Goal: Task Accomplishment & Management: Manage account settings

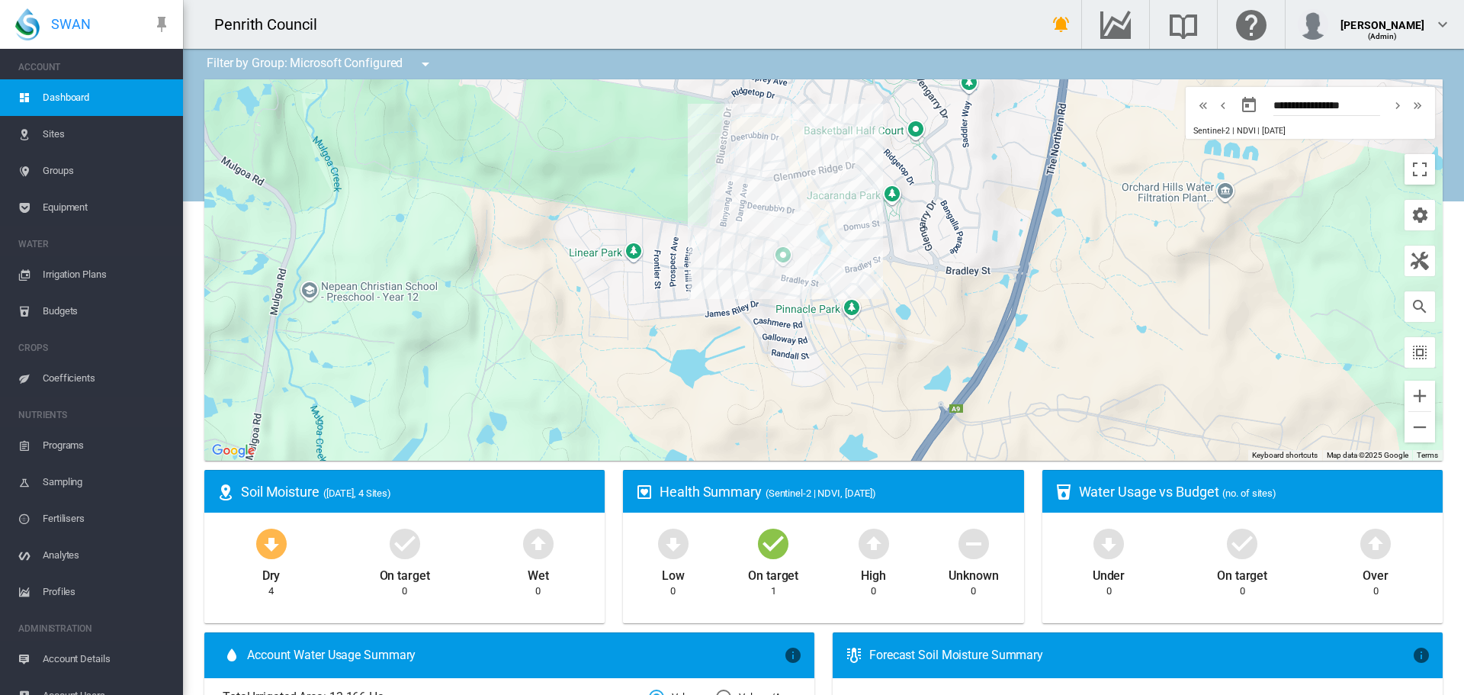
drag, startPoint x: 977, startPoint y: 196, endPoint x: 965, endPoint y: 291, distance: 96.1
click at [965, 291] on div at bounding box center [823, 269] width 1239 height 381
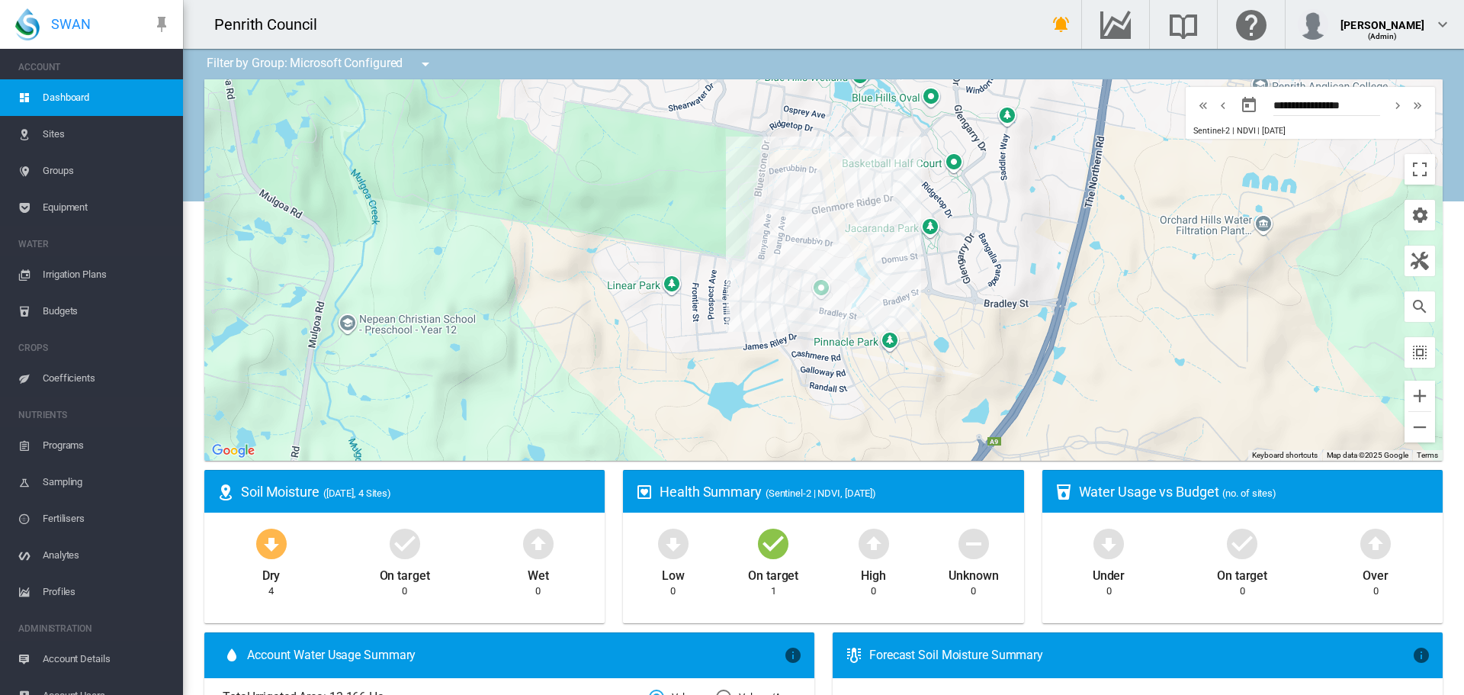
drag, startPoint x: 976, startPoint y: 313, endPoint x: 1017, endPoint y: 350, distance: 55.1
click at [1017, 350] on div at bounding box center [823, 269] width 1239 height 381
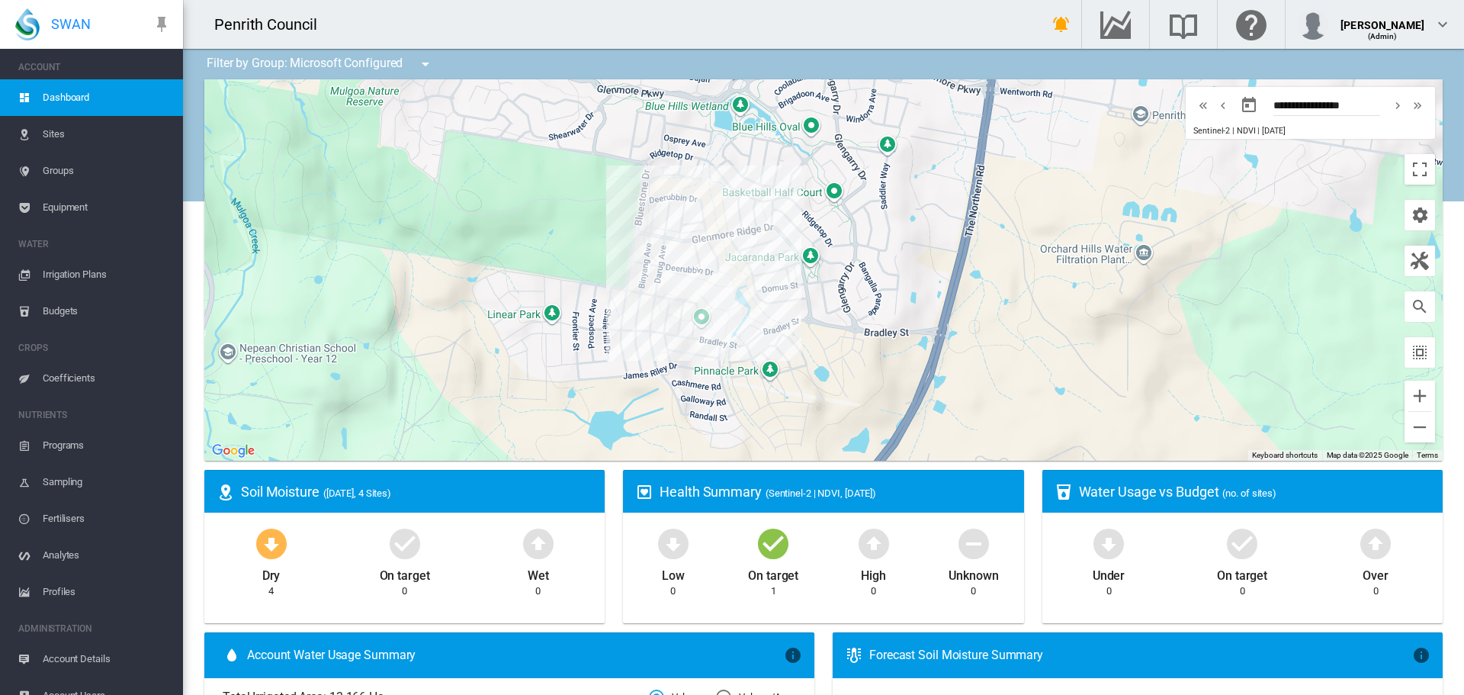
drag, startPoint x: 947, startPoint y: 330, endPoint x: 890, endPoint y: 299, distance: 65.2
click at [890, 299] on div at bounding box center [823, 269] width 1239 height 381
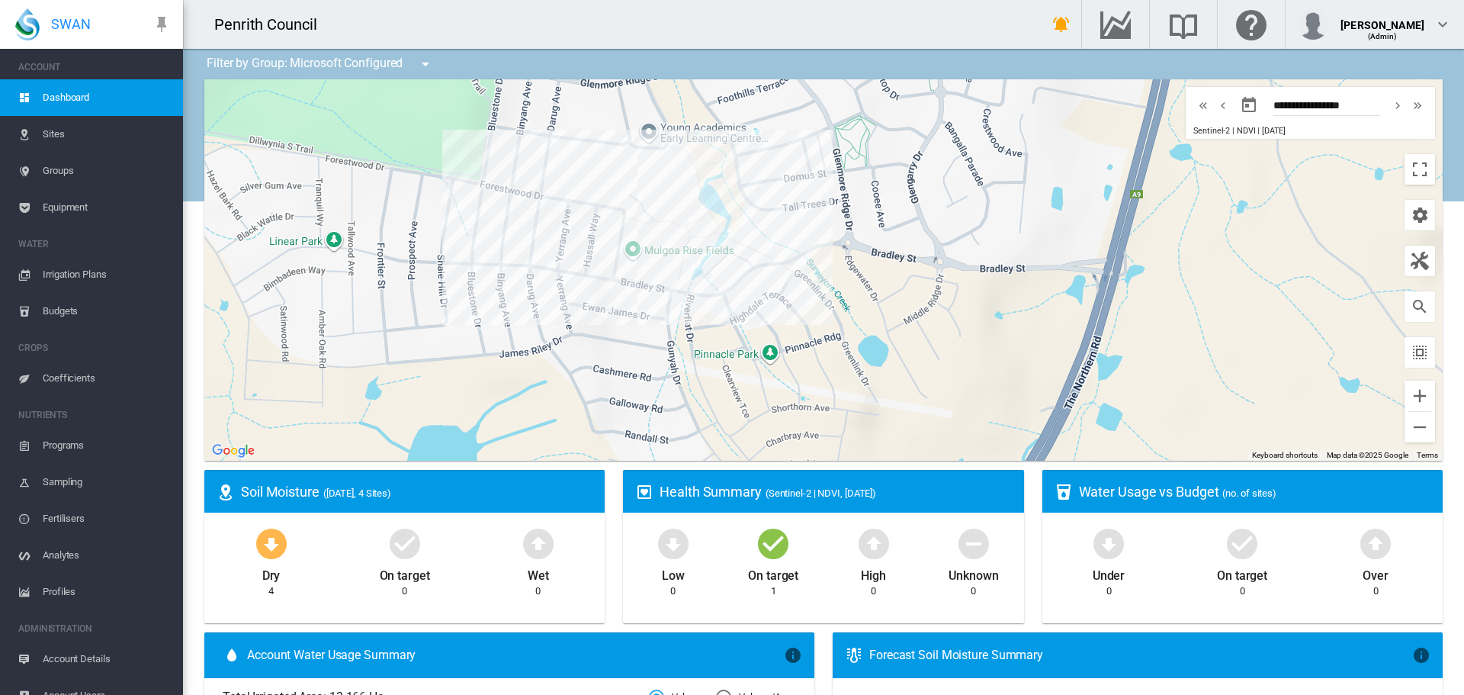
drag, startPoint x: 799, startPoint y: 316, endPoint x: 835, endPoint y: 337, distance: 41.7
click at [835, 337] on div at bounding box center [823, 269] width 1239 height 381
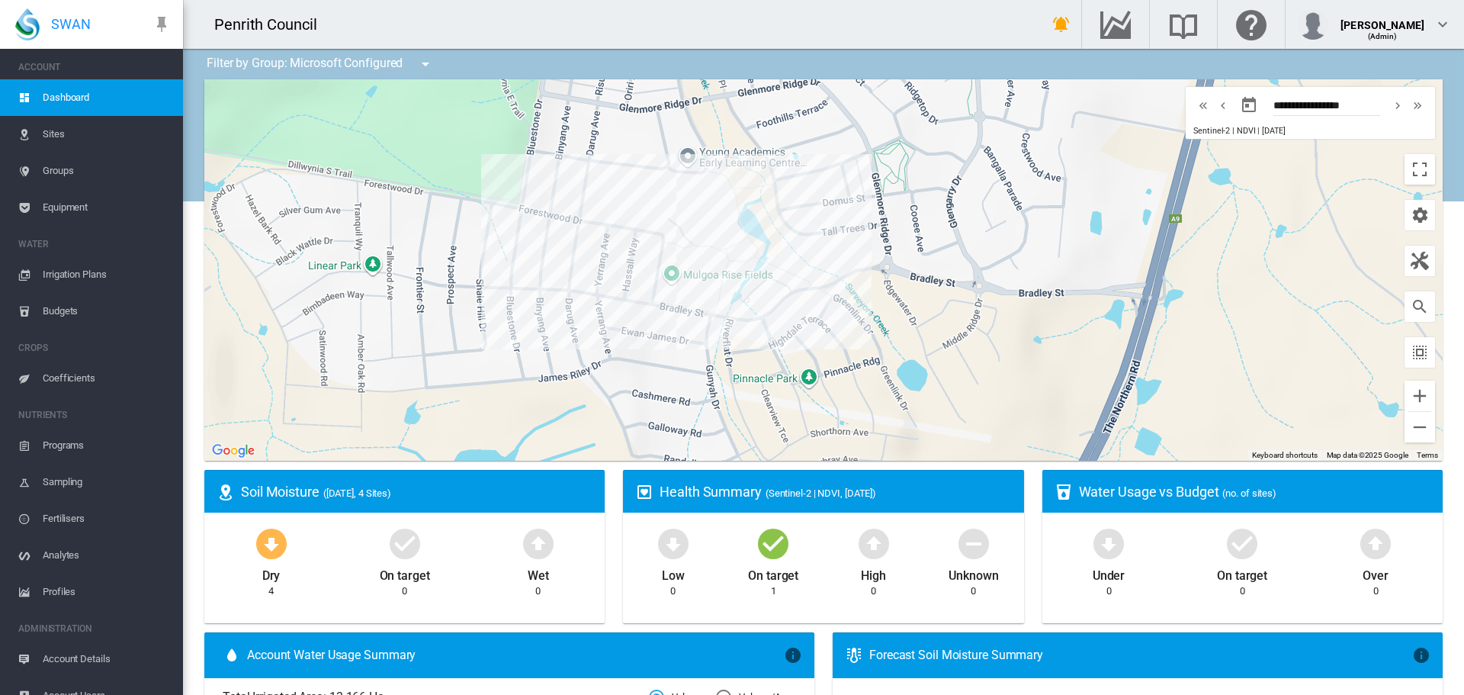
click at [59, 130] on span "Sites" at bounding box center [107, 134] width 128 height 37
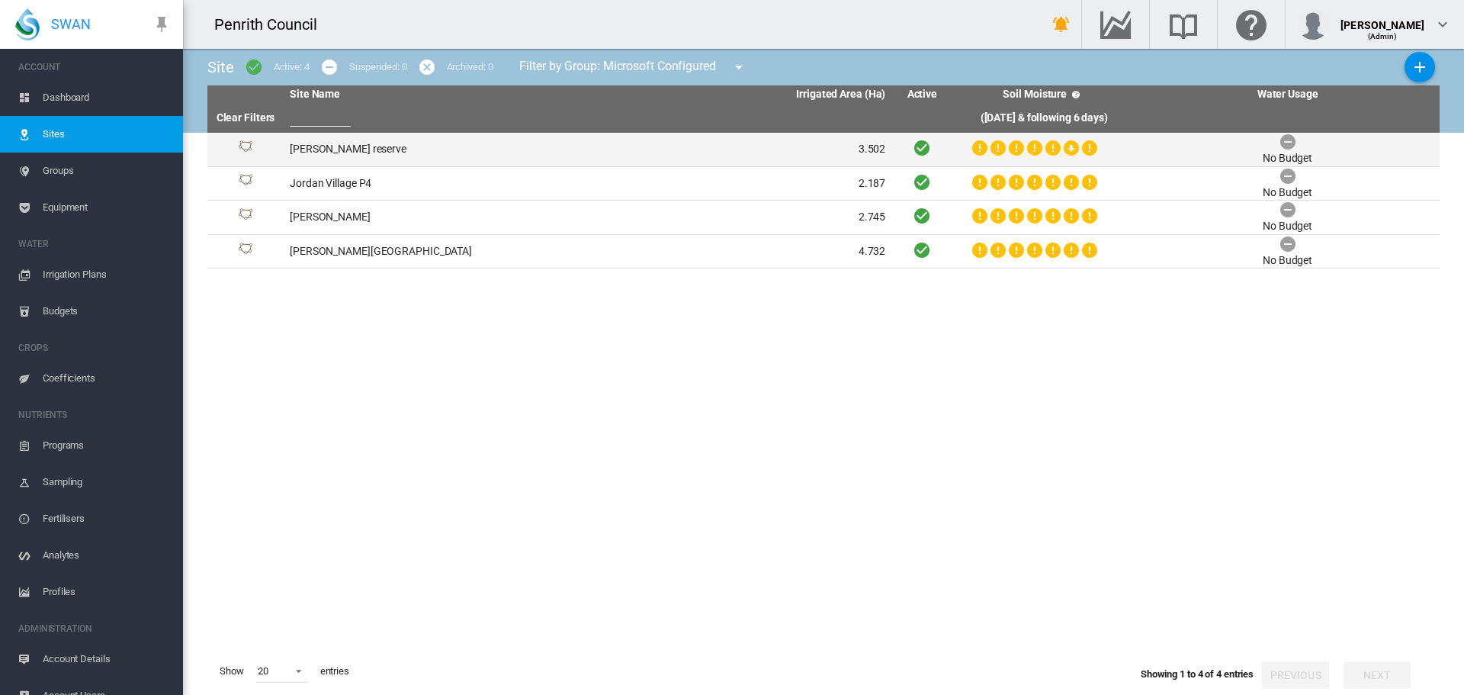
click at [328, 143] on td "[PERSON_NAME] reserve" at bounding box center [436, 150] width 304 height 34
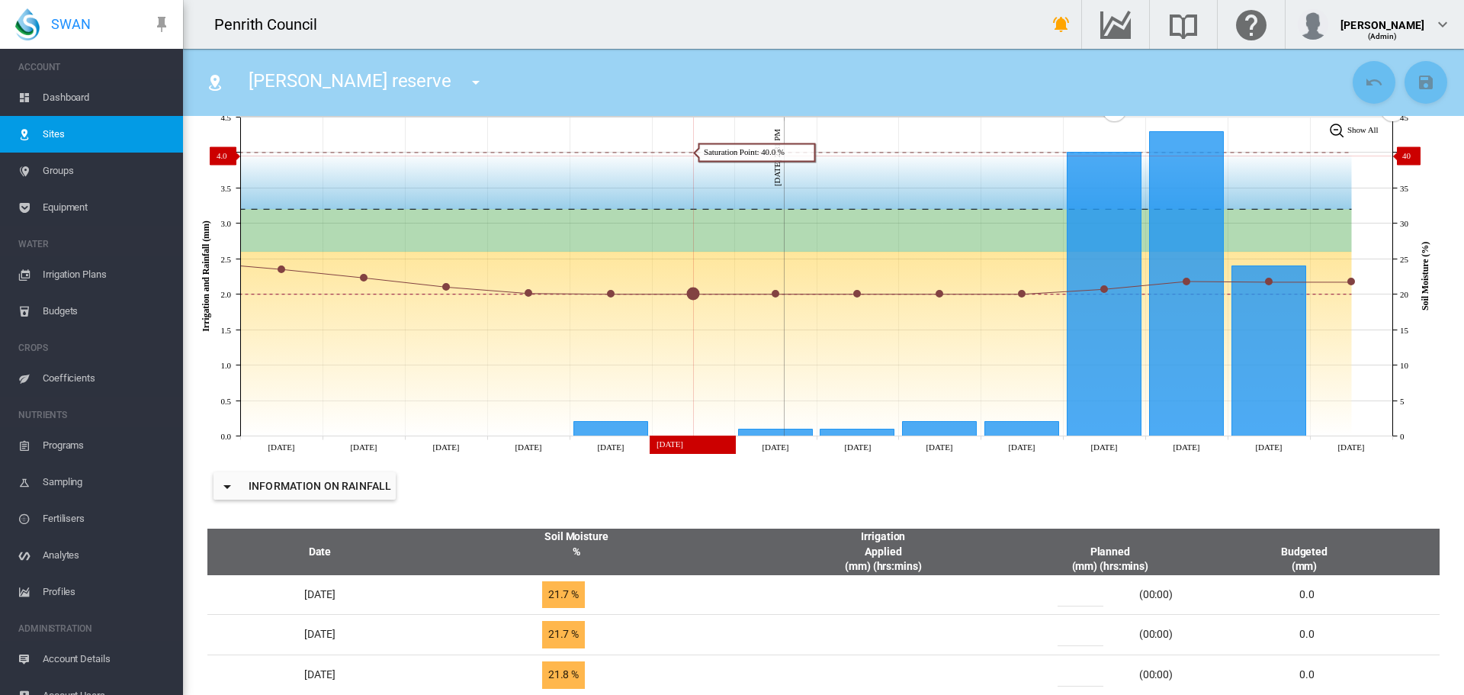
scroll to position [254, 0]
click at [72, 273] on span "Irrigation Plans" at bounding box center [107, 274] width 128 height 37
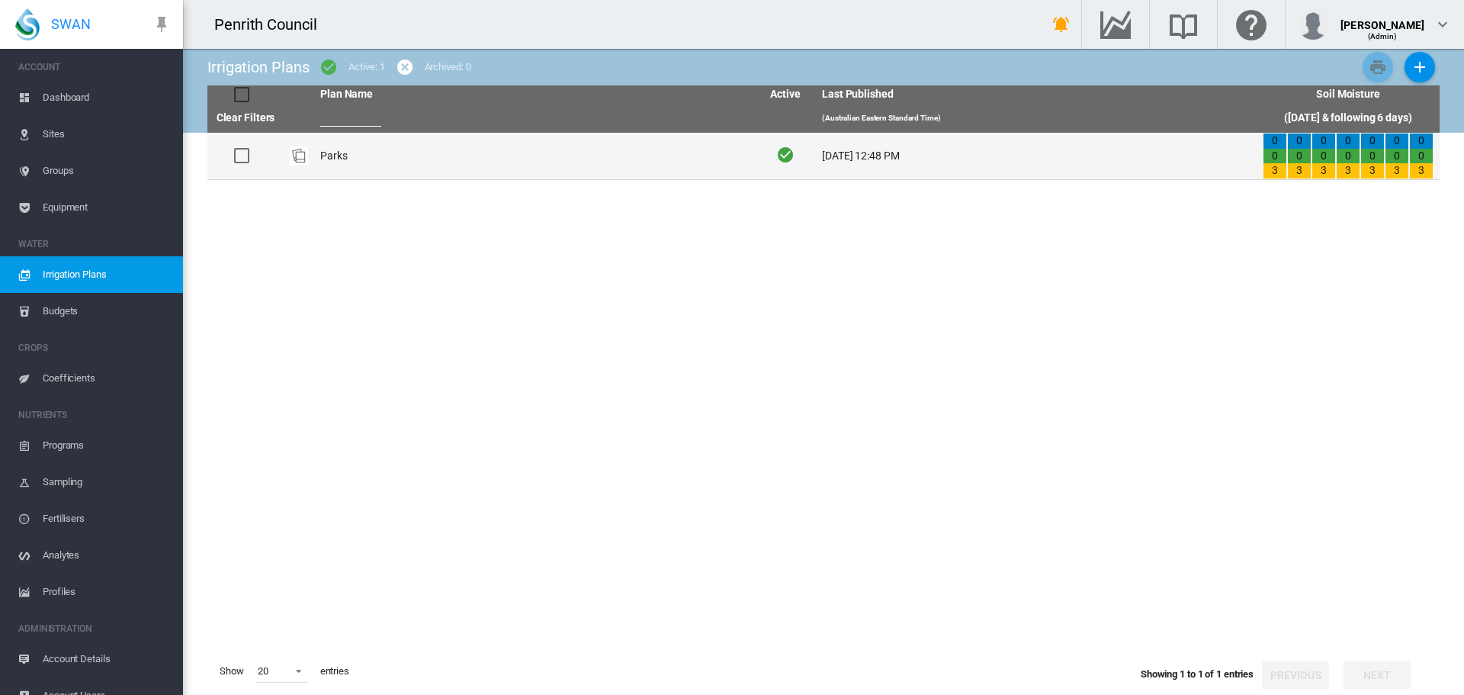
click at [335, 153] on td "Parks" at bounding box center [534, 156] width 441 height 47
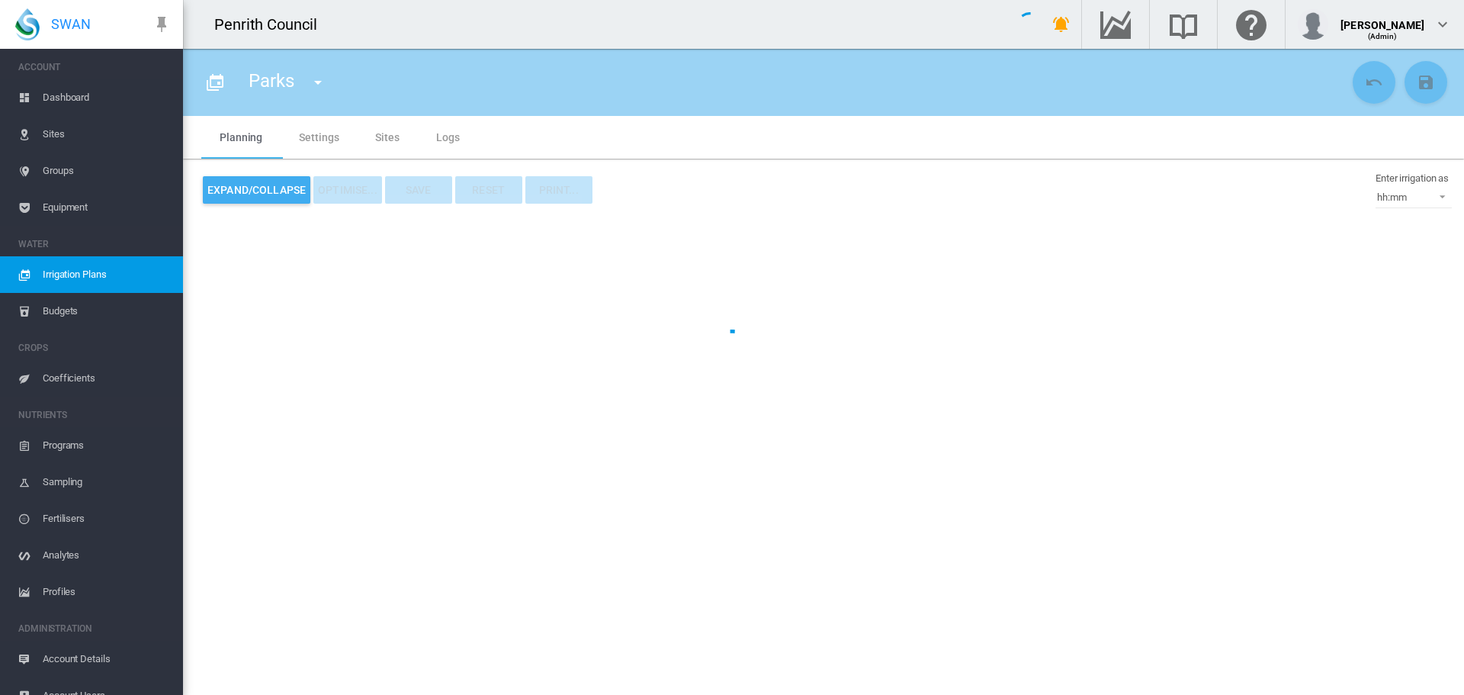
type input "*****"
type input "*"
type input "******"
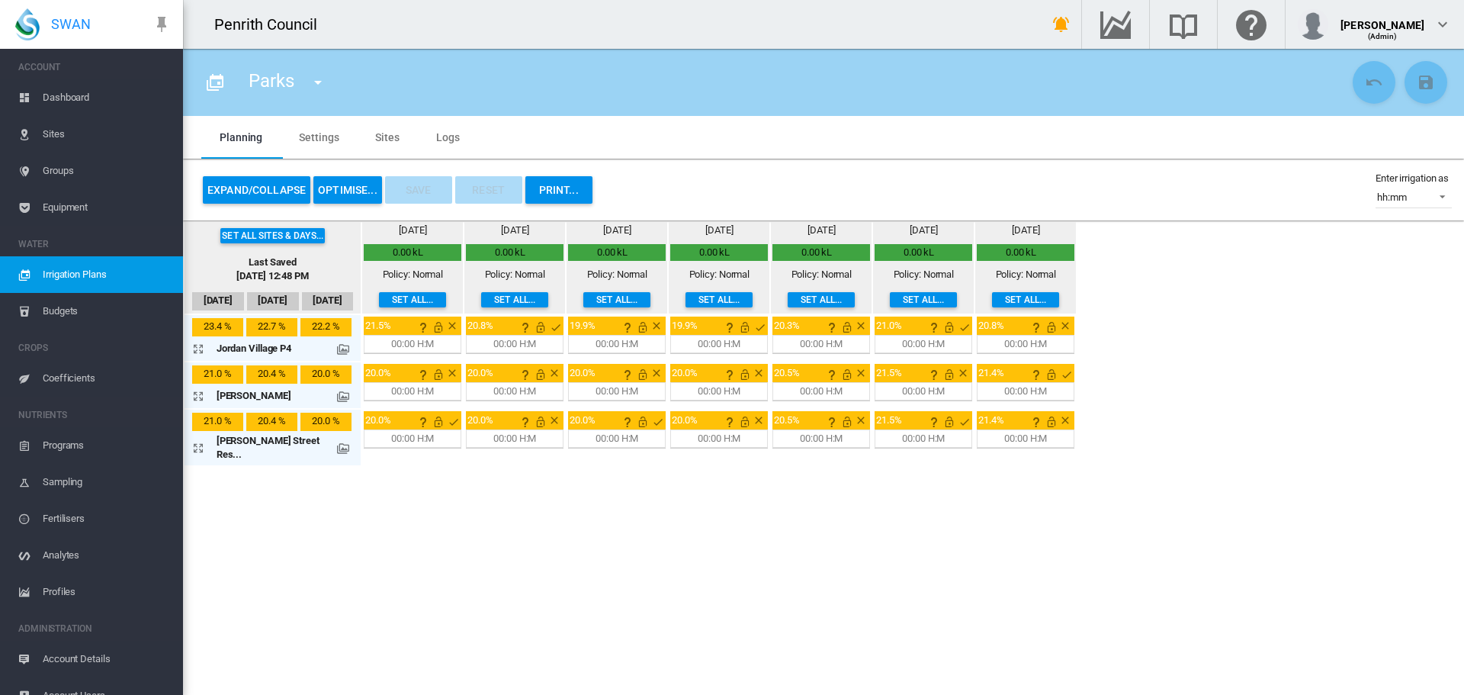
click at [361, 182] on button "OPTIMISE..." at bounding box center [347, 189] width 69 height 27
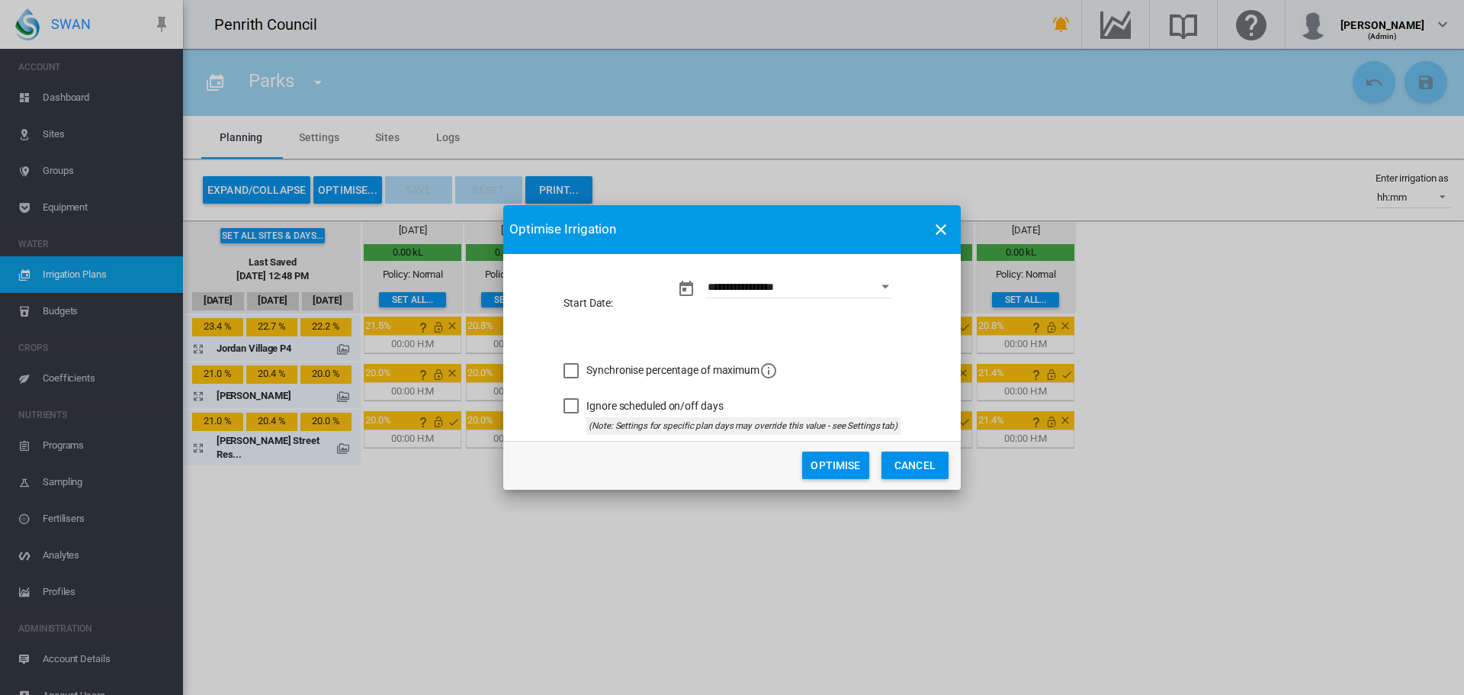
click at [850, 465] on button "Optimise" at bounding box center [835, 465] width 67 height 27
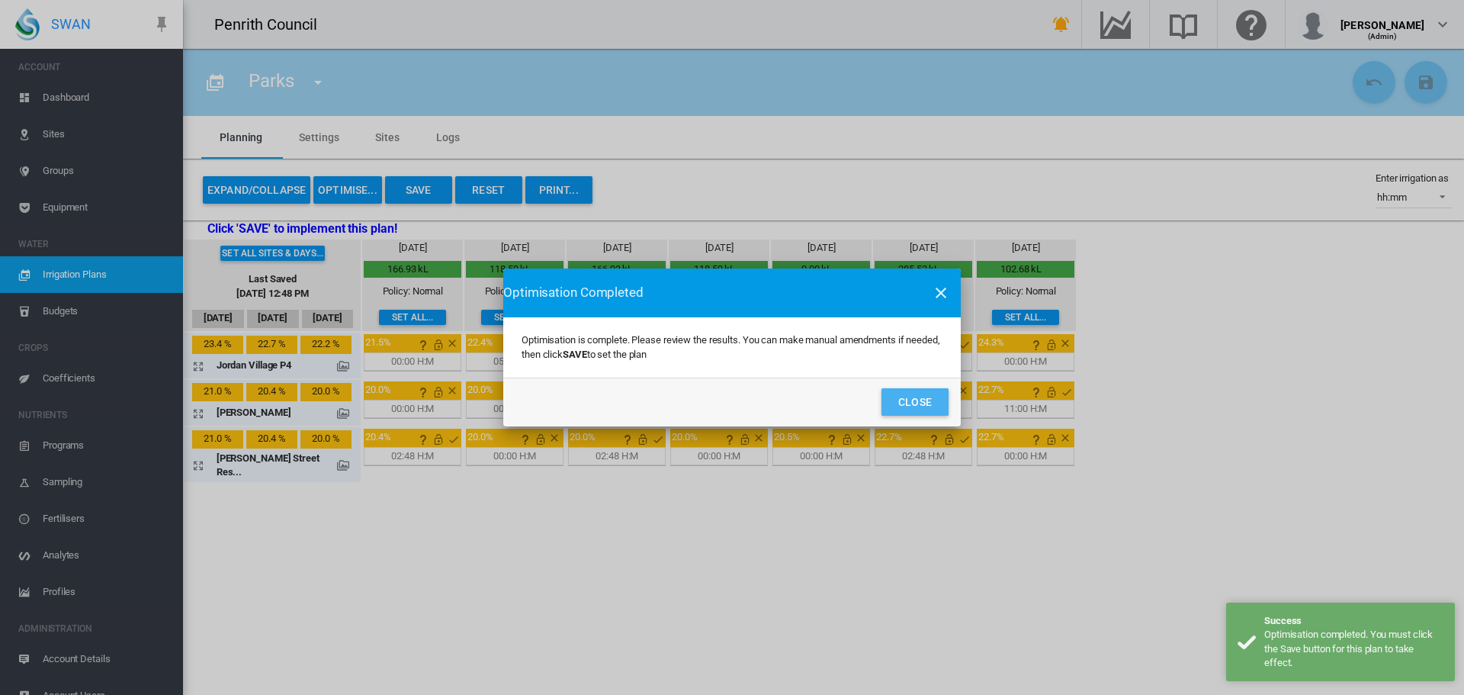
click at [906, 406] on button "Close" at bounding box center [915, 401] width 67 height 27
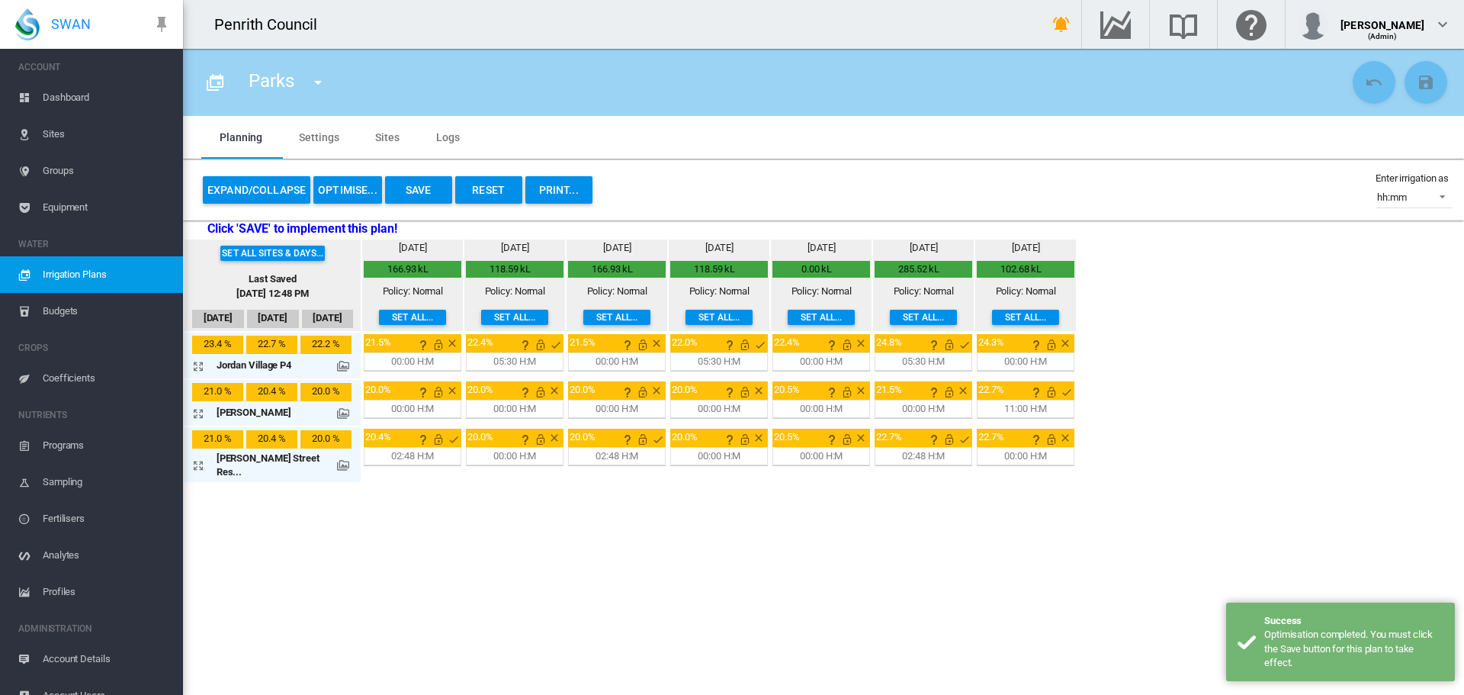
click at [429, 187] on button "Save" at bounding box center [418, 189] width 67 height 27
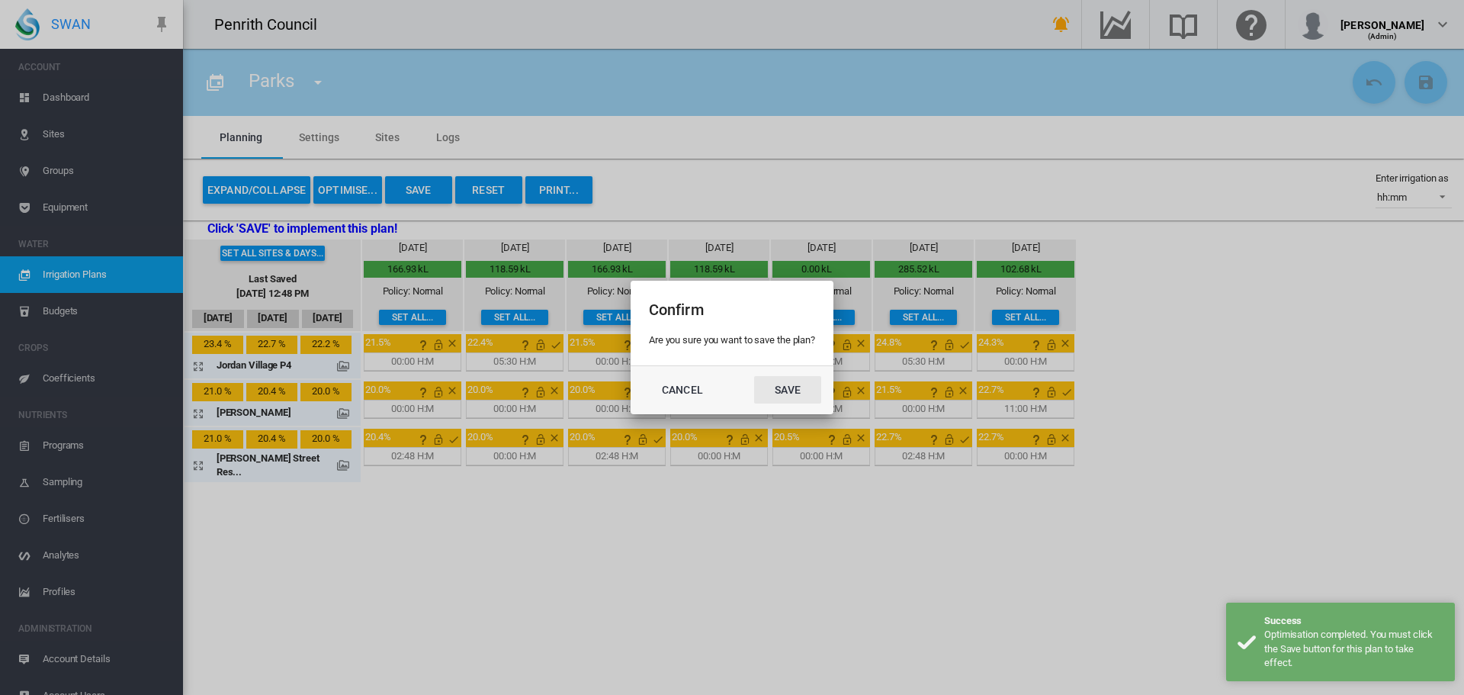
click at [783, 380] on button "Save" at bounding box center [787, 389] width 67 height 27
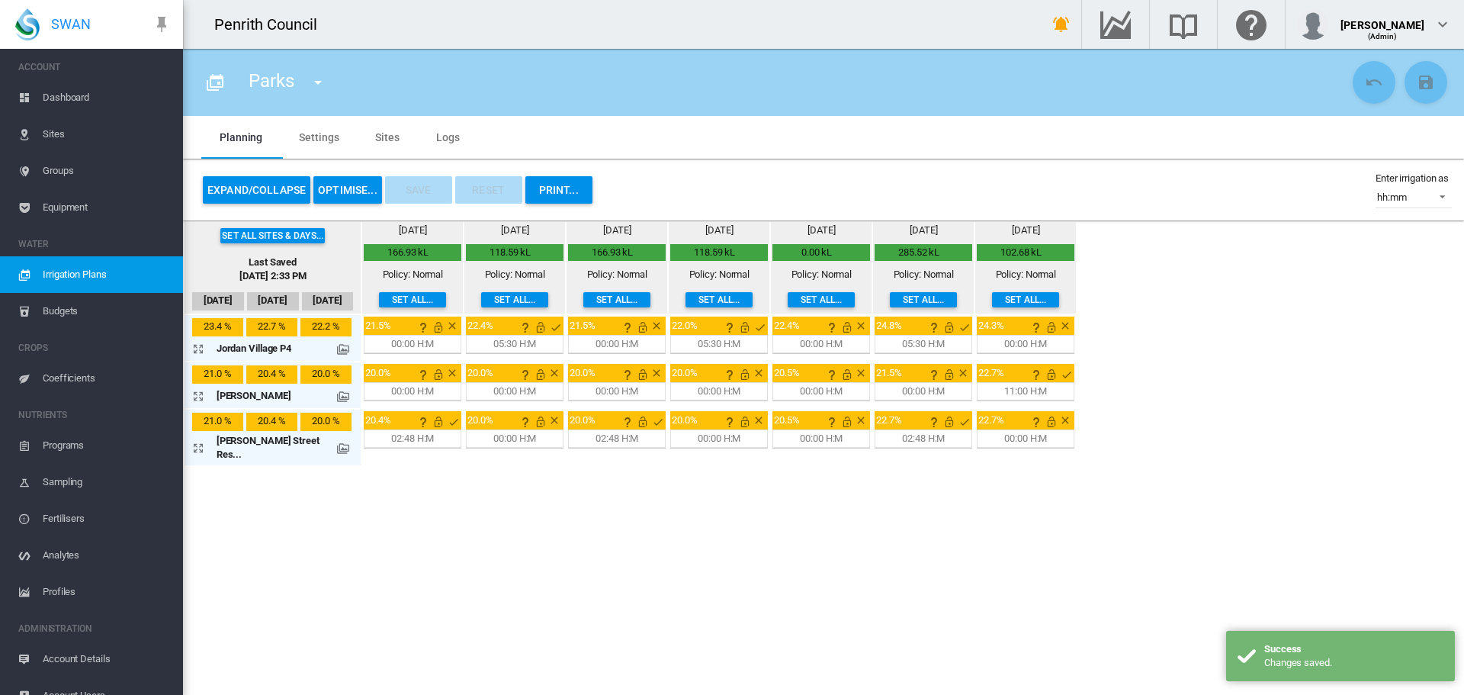
click at [337, 350] on md-icon at bounding box center [343, 349] width 12 height 12
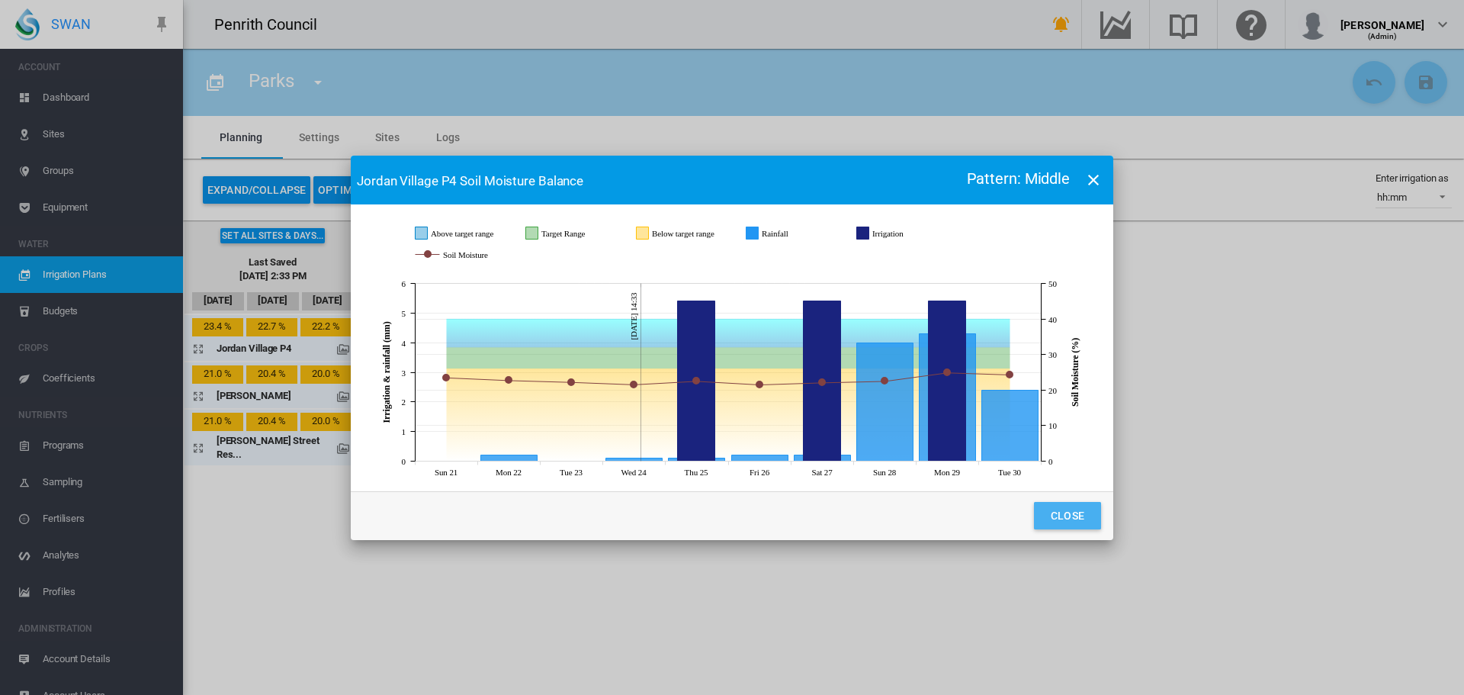
click at [1060, 507] on button "Close" at bounding box center [1067, 515] width 67 height 27
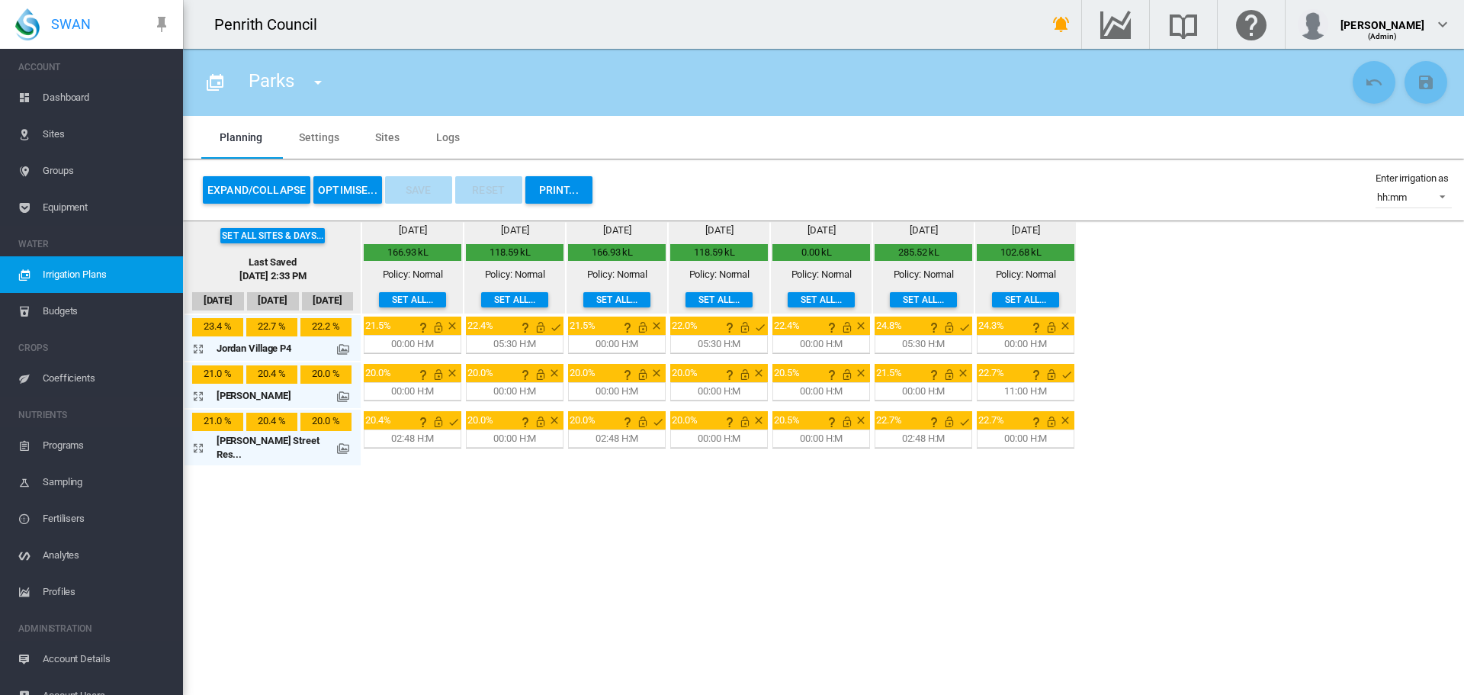
click at [198, 350] on md-icon "icon-arrow-expand" at bounding box center [201, 348] width 18 height 18
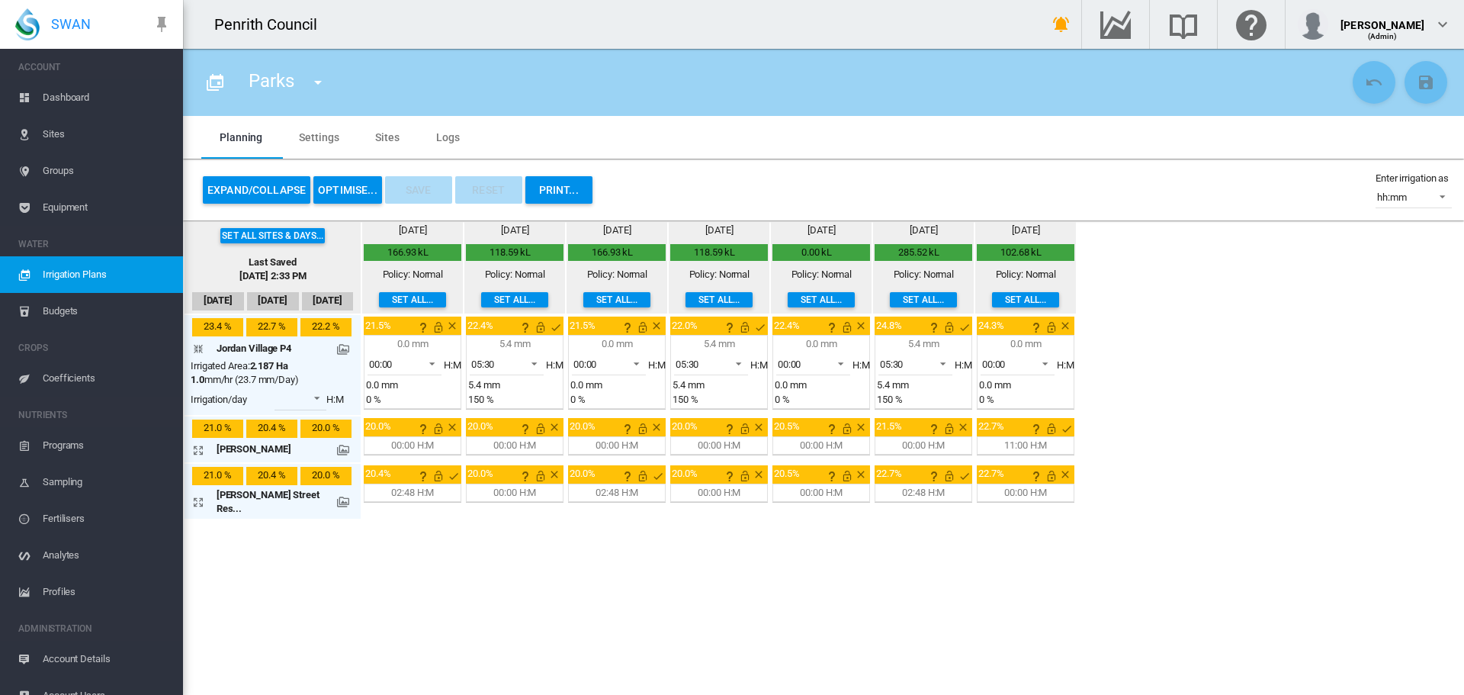
click at [337, 445] on md-icon at bounding box center [343, 450] width 12 height 12
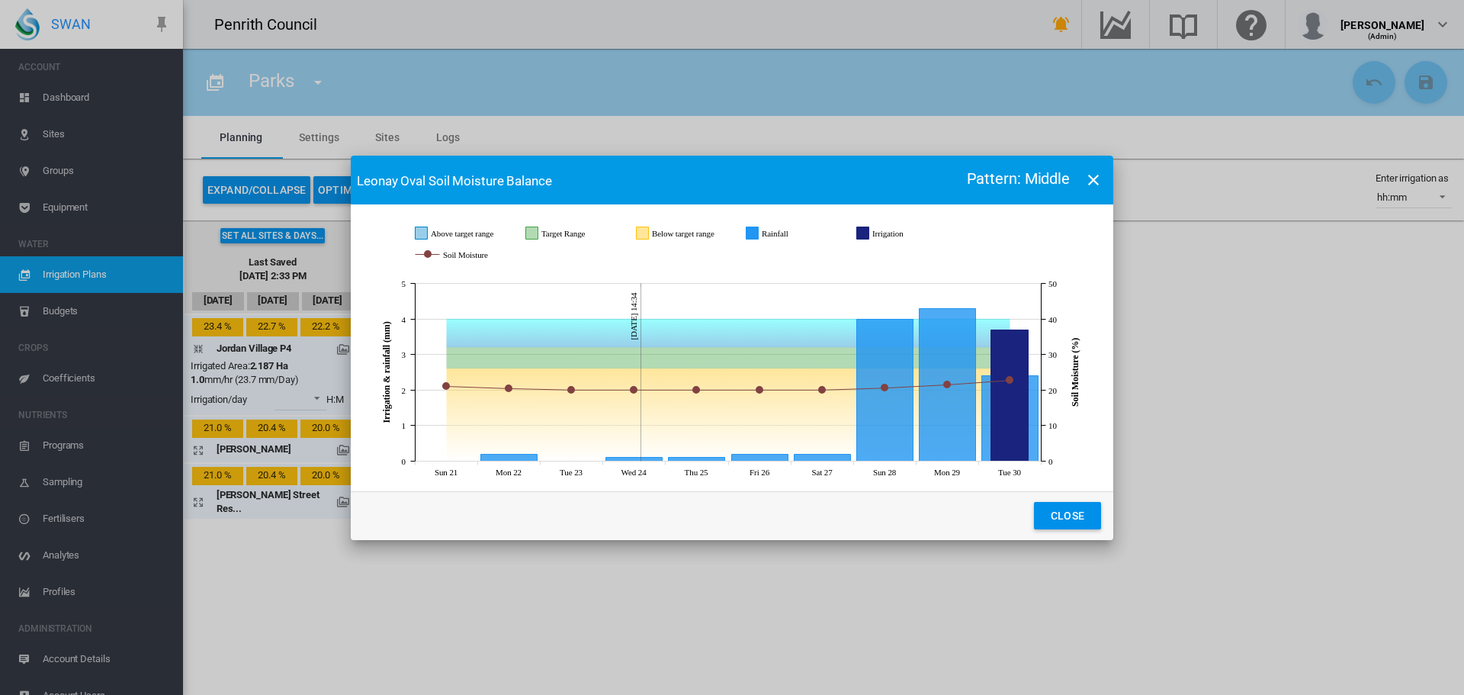
click at [1067, 513] on button "Close" at bounding box center [1067, 515] width 67 height 27
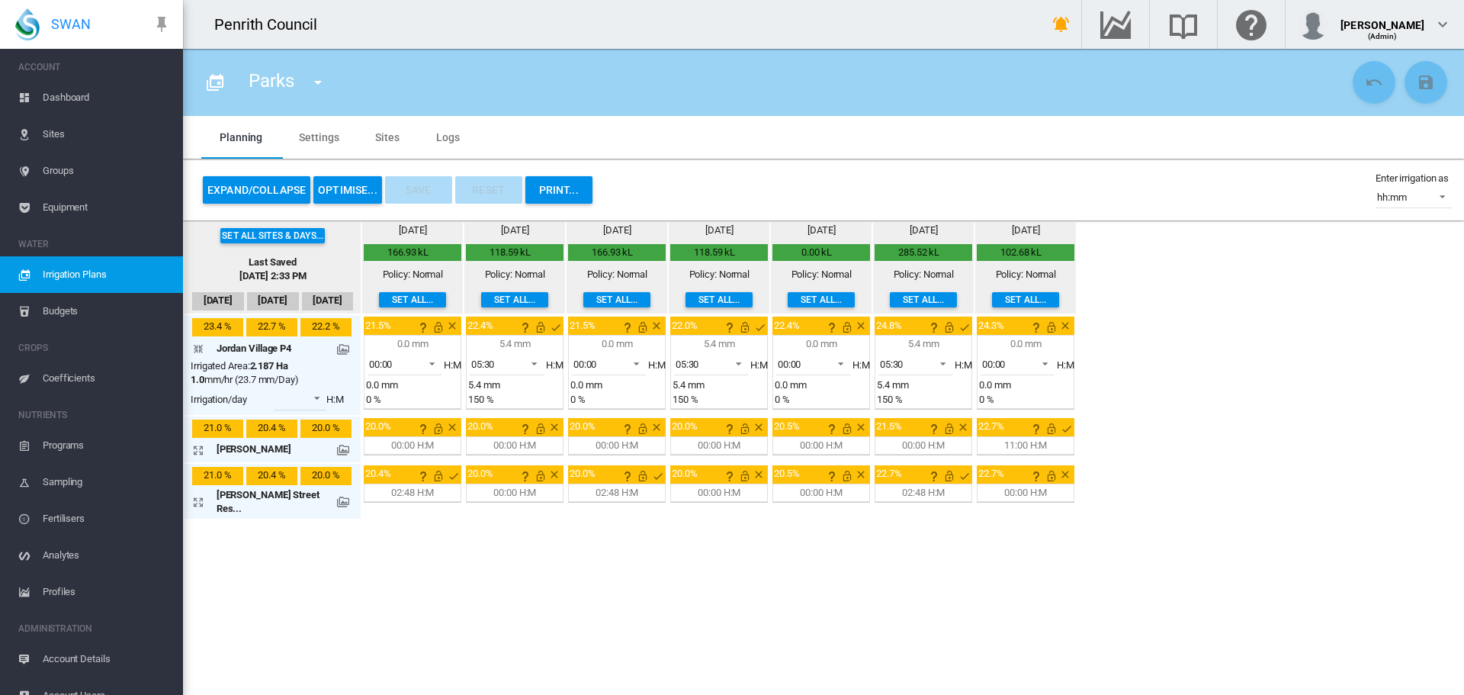
click at [67, 308] on span "Budgets" at bounding box center [107, 311] width 128 height 37
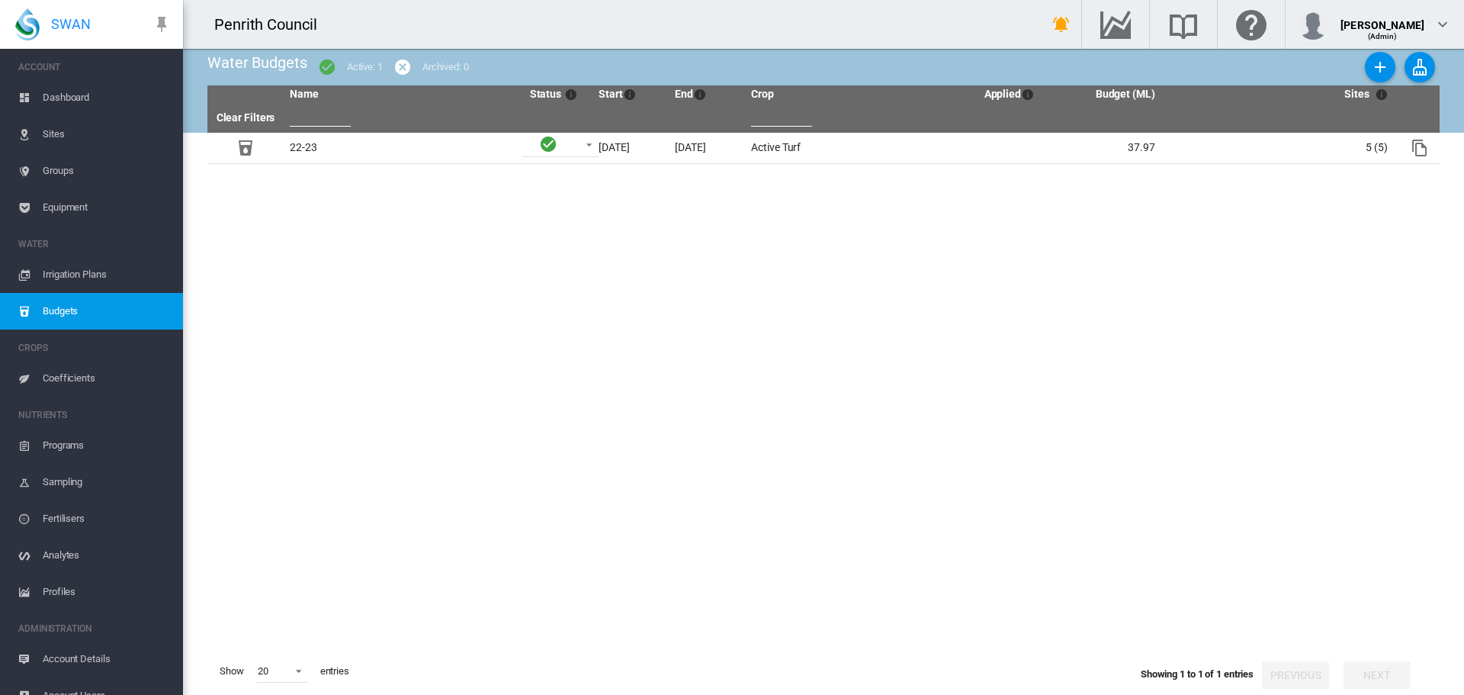
click at [66, 94] on span "Dashboard" at bounding box center [107, 97] width 128 height 37
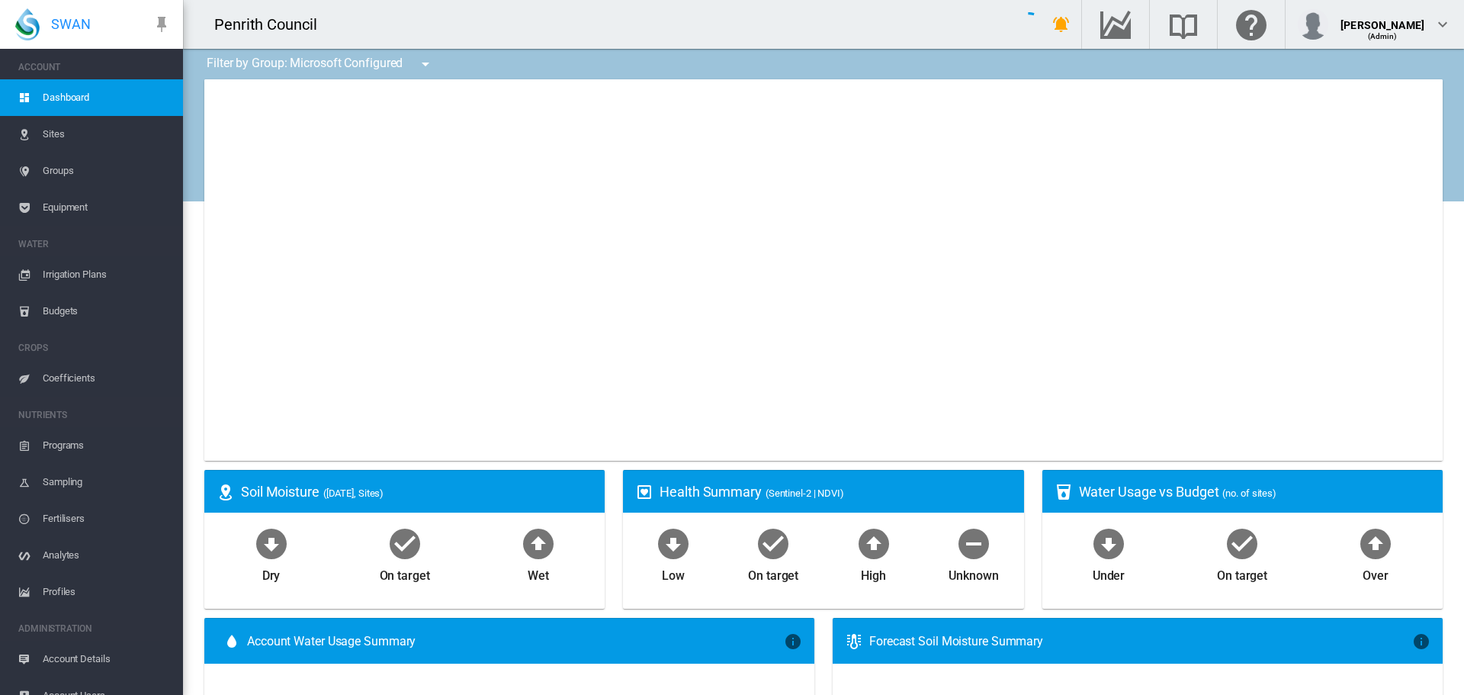
type input "**********"
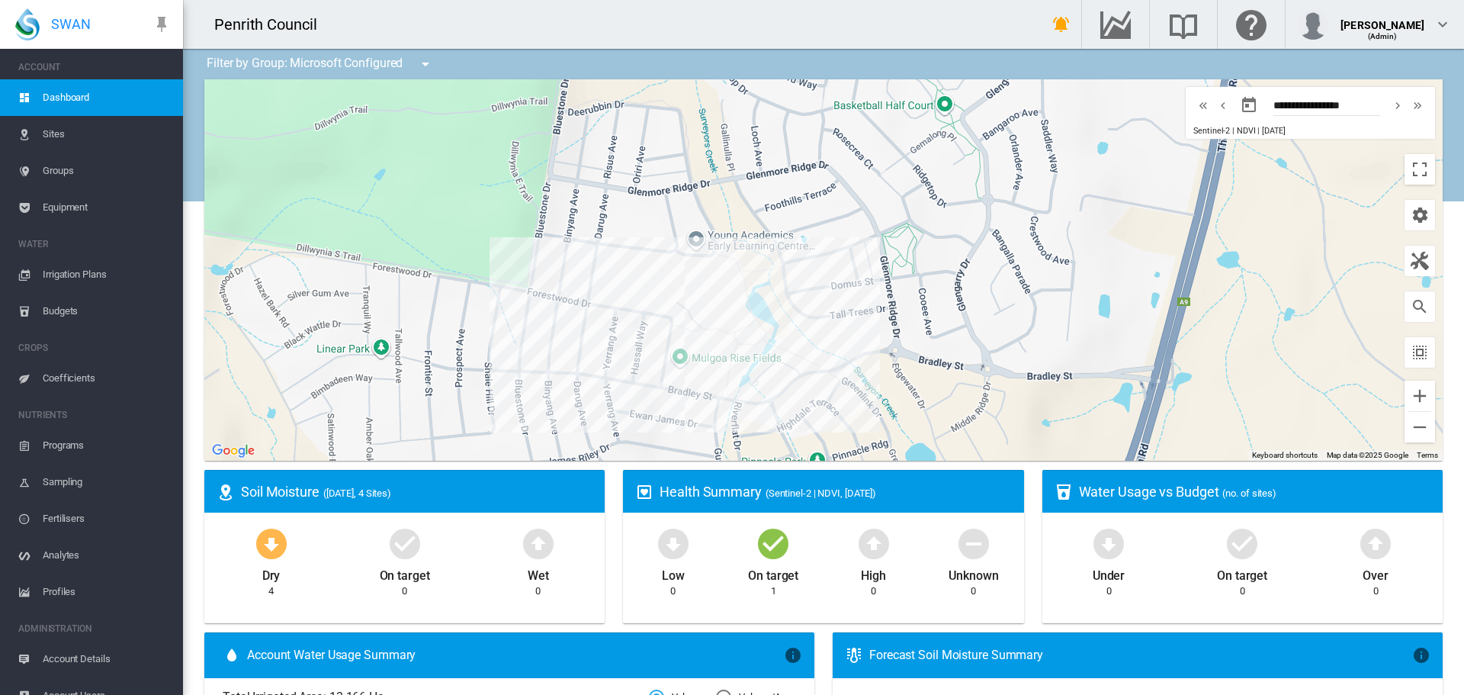
drag, startPoint x: 911, startPoint y: 378, endPoint x: 919, endPoint y: 459, distance: 82.0
click at [919, 459] on div at bounding box center [823, 269] width 1239 height 381
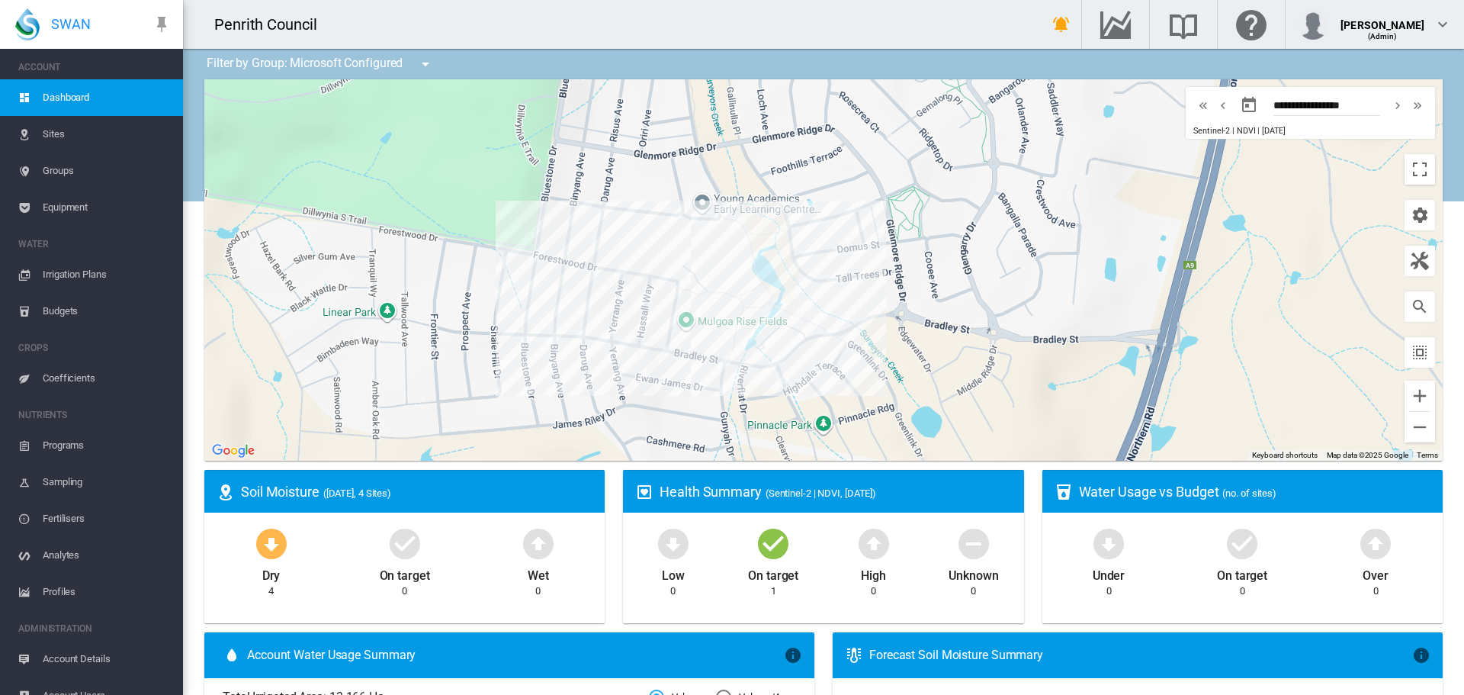
drag, startPoint x: 930, startPoint y: 358, endPoint x: 936, endPoint y: 321, distance: 37.1
click at [936, 321] on div at bounding box center [823, 269] width 1239 height 381
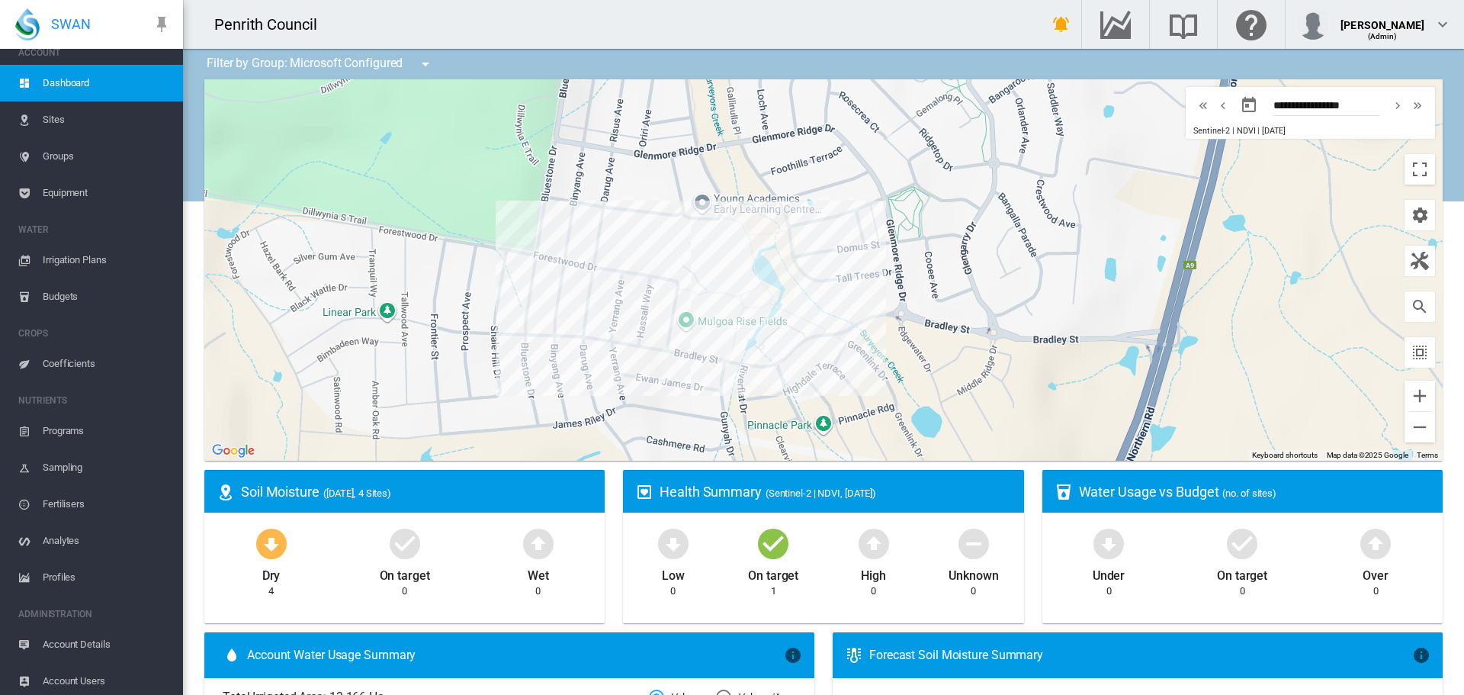
scroll to position [19, 0]
click at [1413, 220] on md-icon "icon-cog" at bounding box center [1420, 215] width 18 height 18
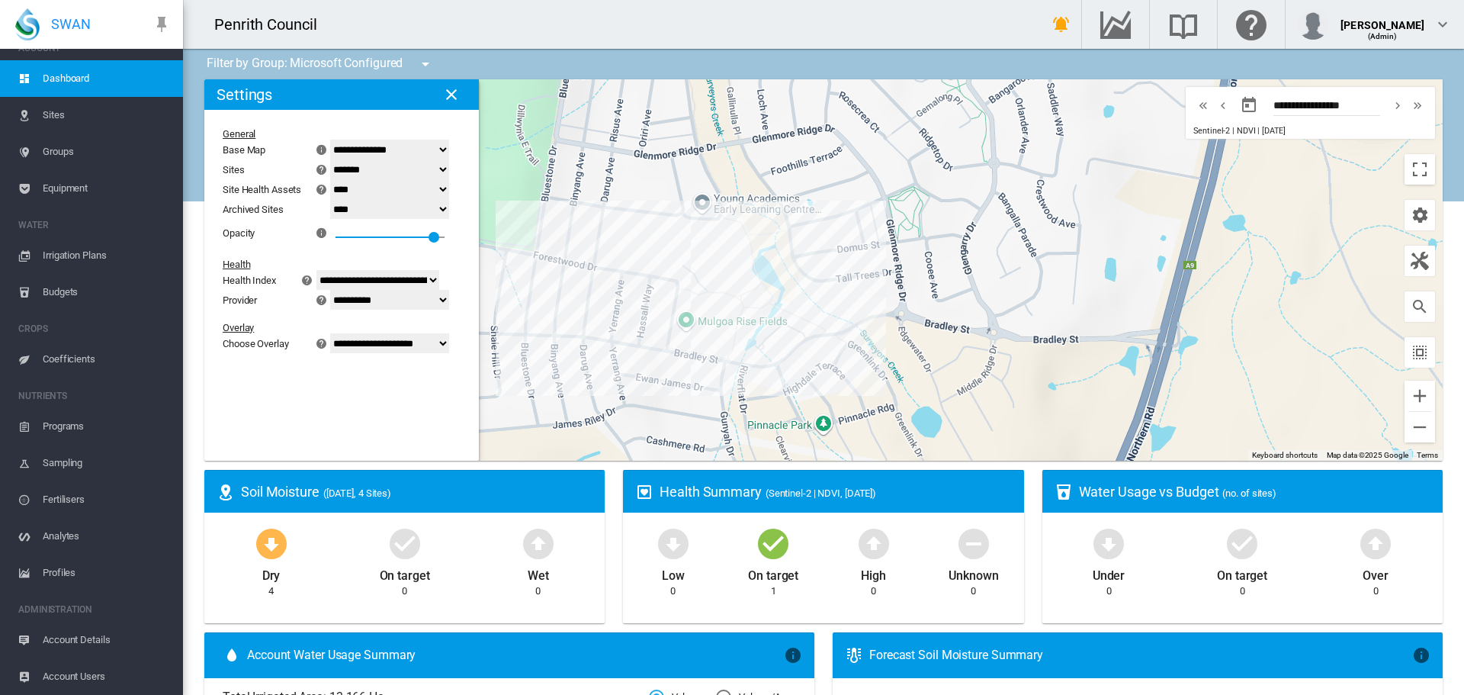
click at [449, 345] on select "**********" at bounding box center [389, 343] width 119 height 20
select select "********"
click at [339, 353] on select "**********" at bounding box center [389, 343] width 119 height 20
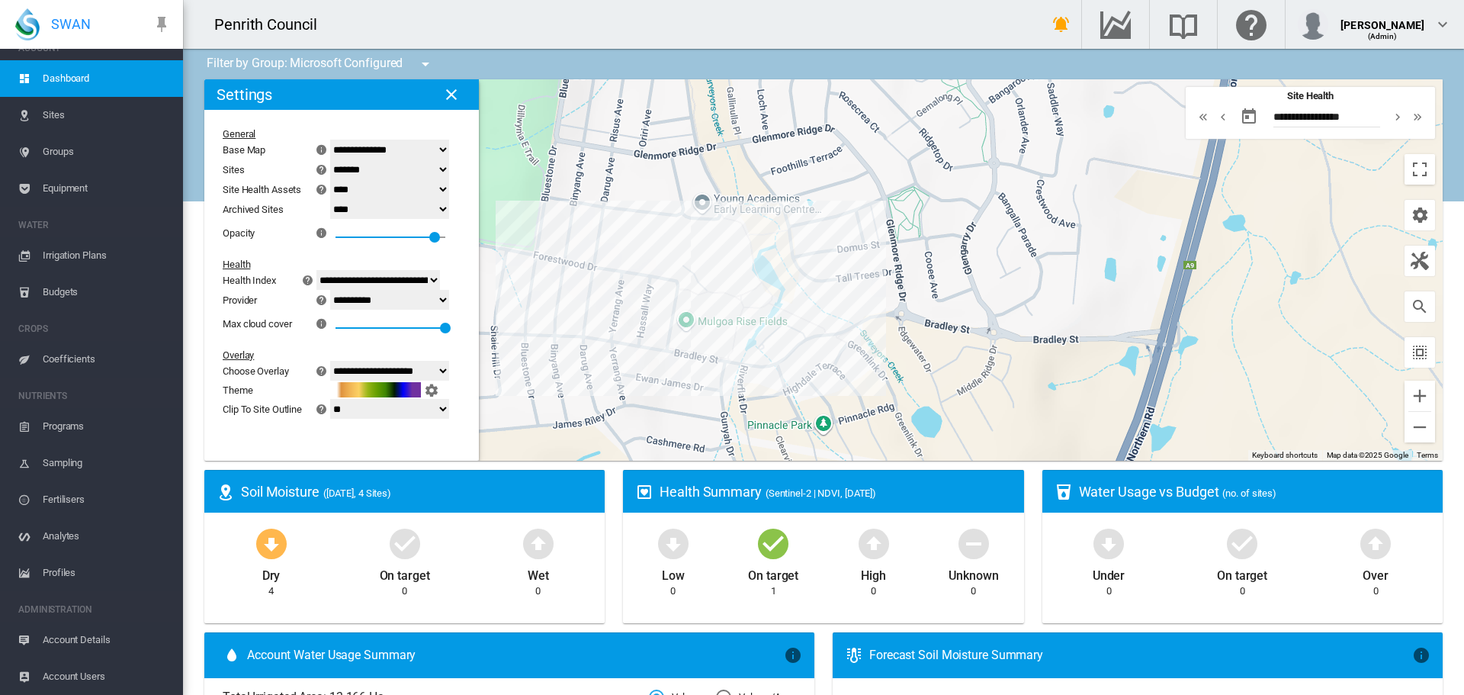
click at [451, 95] on md-icon "icon-close" at bounding box center [451, 94] width 18 height 18
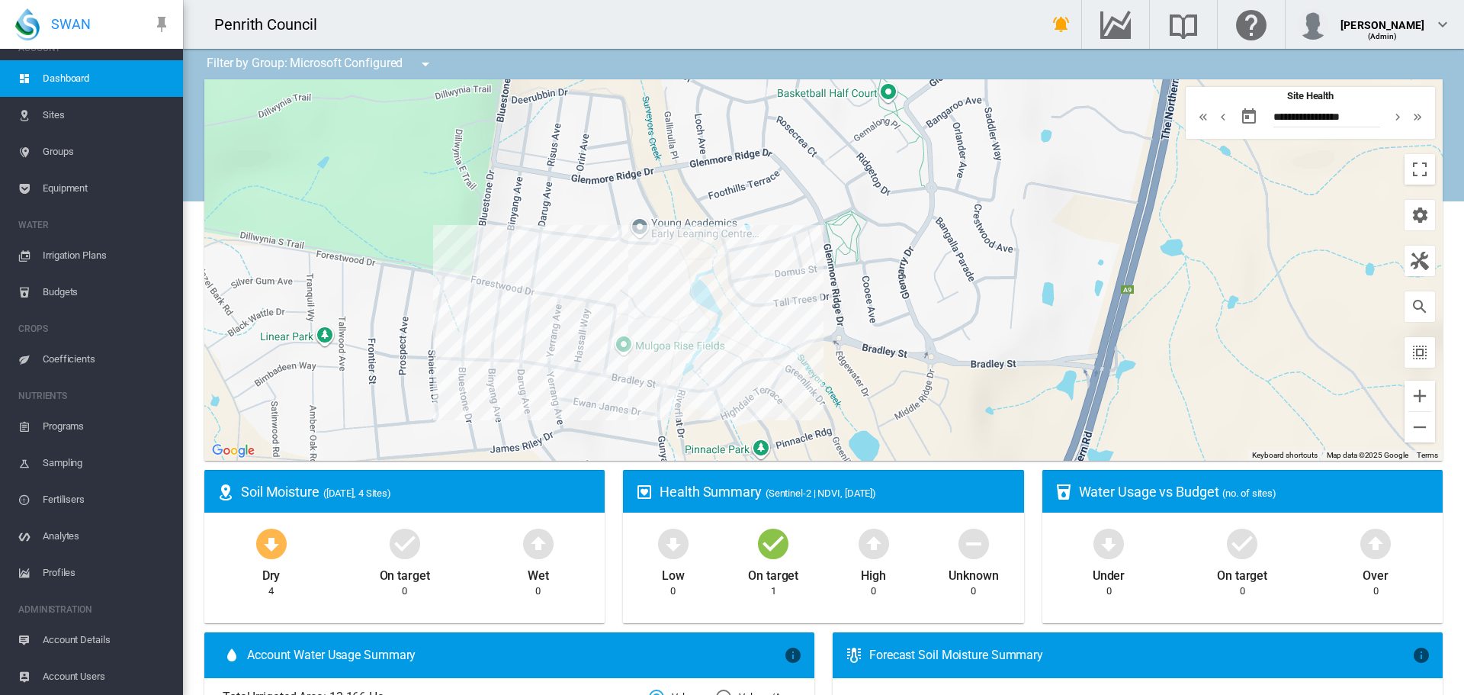
drag, startPoint x: 951, startPoint y: 362, endPoint x: 882, endPoint y: 352, distance: 70.1
click at [882, 352] on div at bounding box center [823, 269] width 1239 height 381
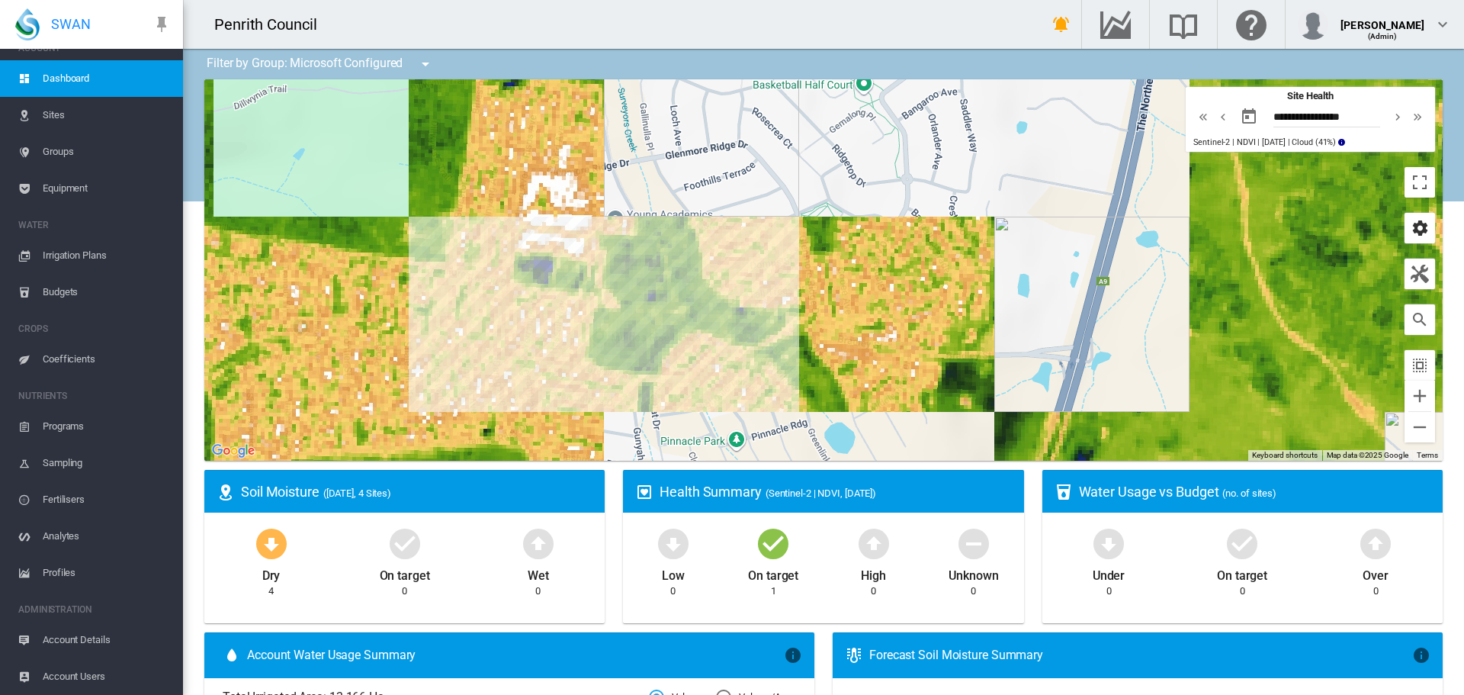
drag, startPoint x: 1413, startPoint y: 232, endPoint x: 1404, endPoint y: 236, distance: 9.6
click at [1413, 232] on md-icon "icon-cog" at bounding box center [1420, 228] width 18 height 18
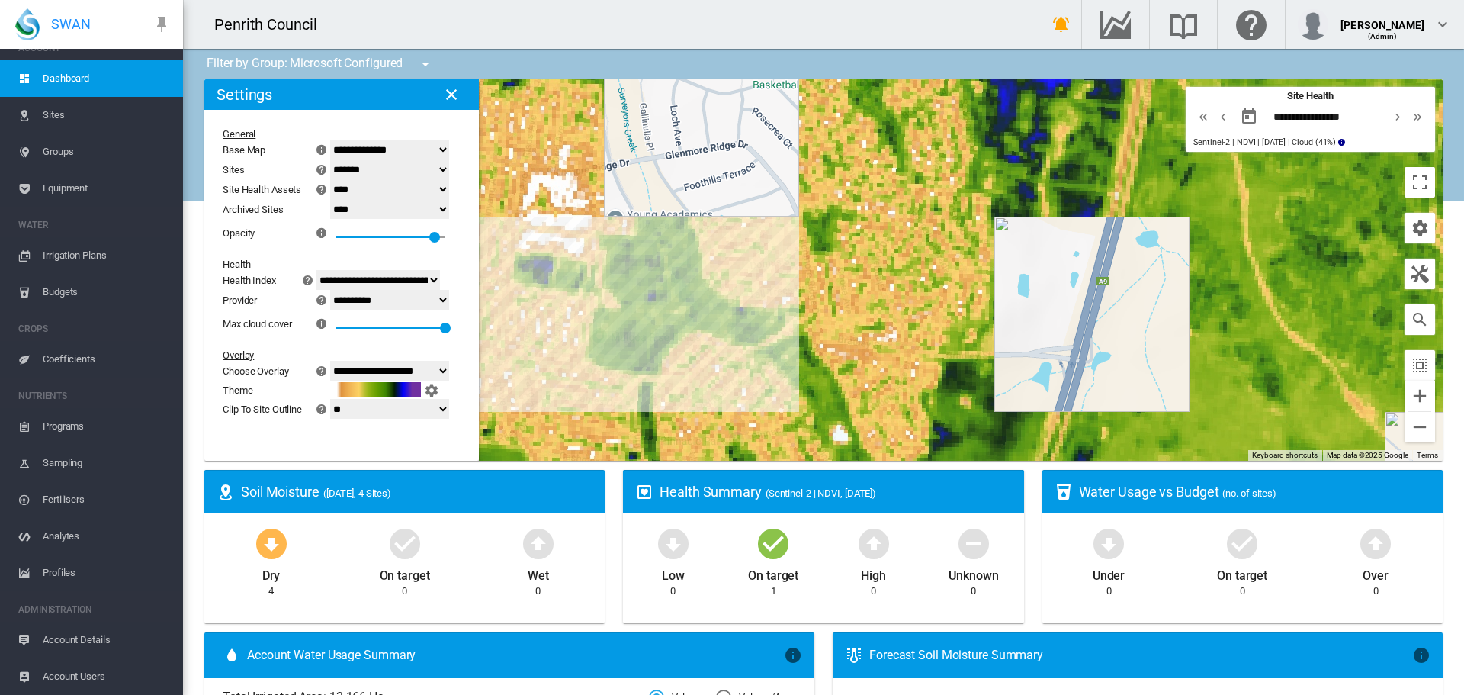
click at [449, 299] on select "**********" at bounding box center [389, 300] width 119 height 20
click at [446, 94] on md-icon "icon-close" at bounding box center [451, 94] width 18 height 18
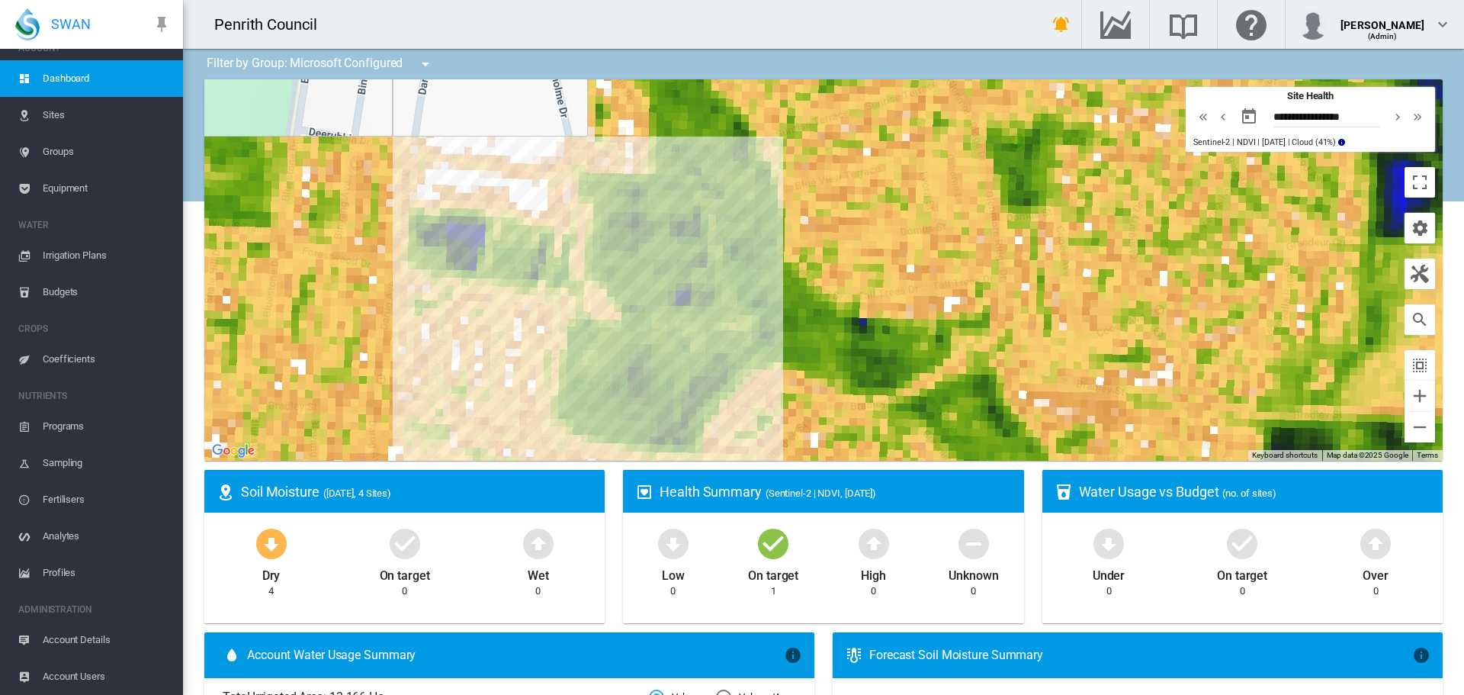
drag, startPoint x: 613, startPoint y: 297, endPoint x: 724, endPoint y: 287, distance: 111.1
click at [724, 287] on div at bounding box center [823, 269] width 1239 height 381
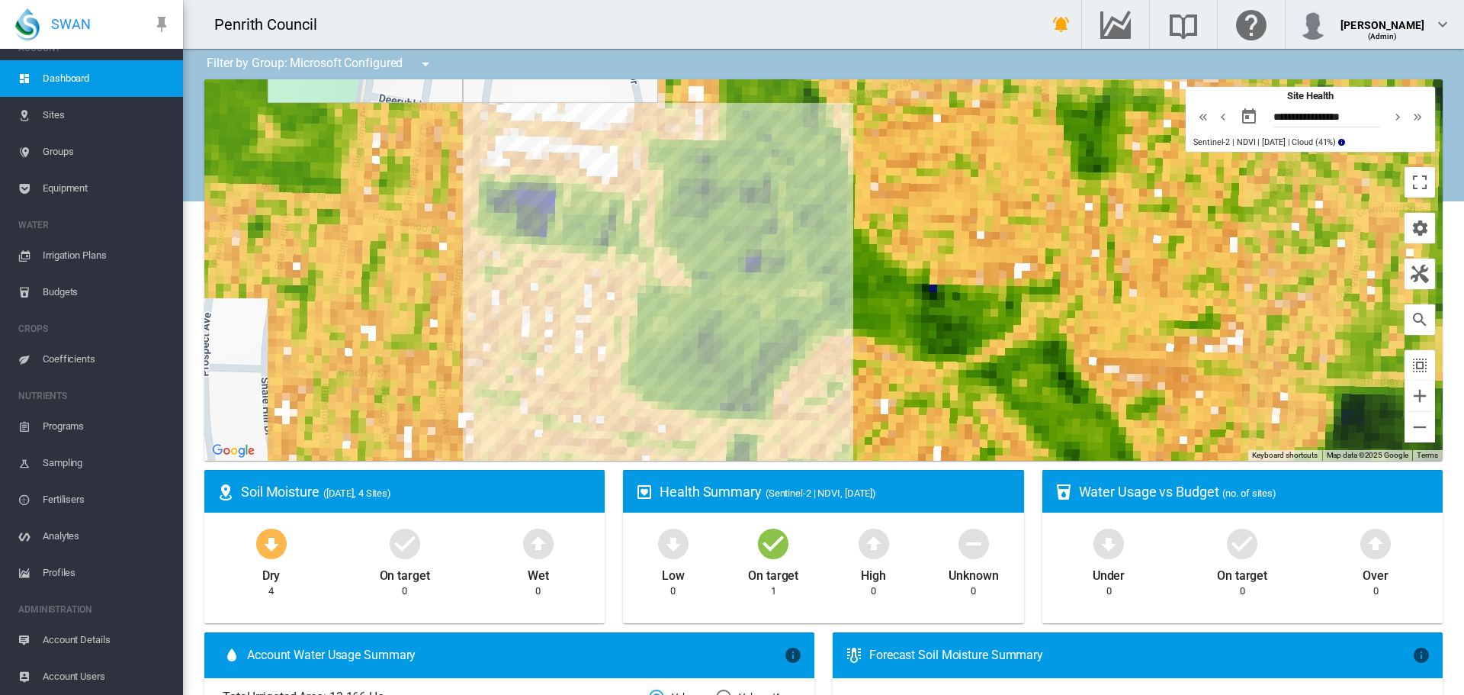
drag, startPoint x: 802, startPoint y: 294, endPoint x: 827, endPoint y: 304, distance: 26.3
click at [827, 304] on div at bounding box center [823, 269] width 1239 height 381
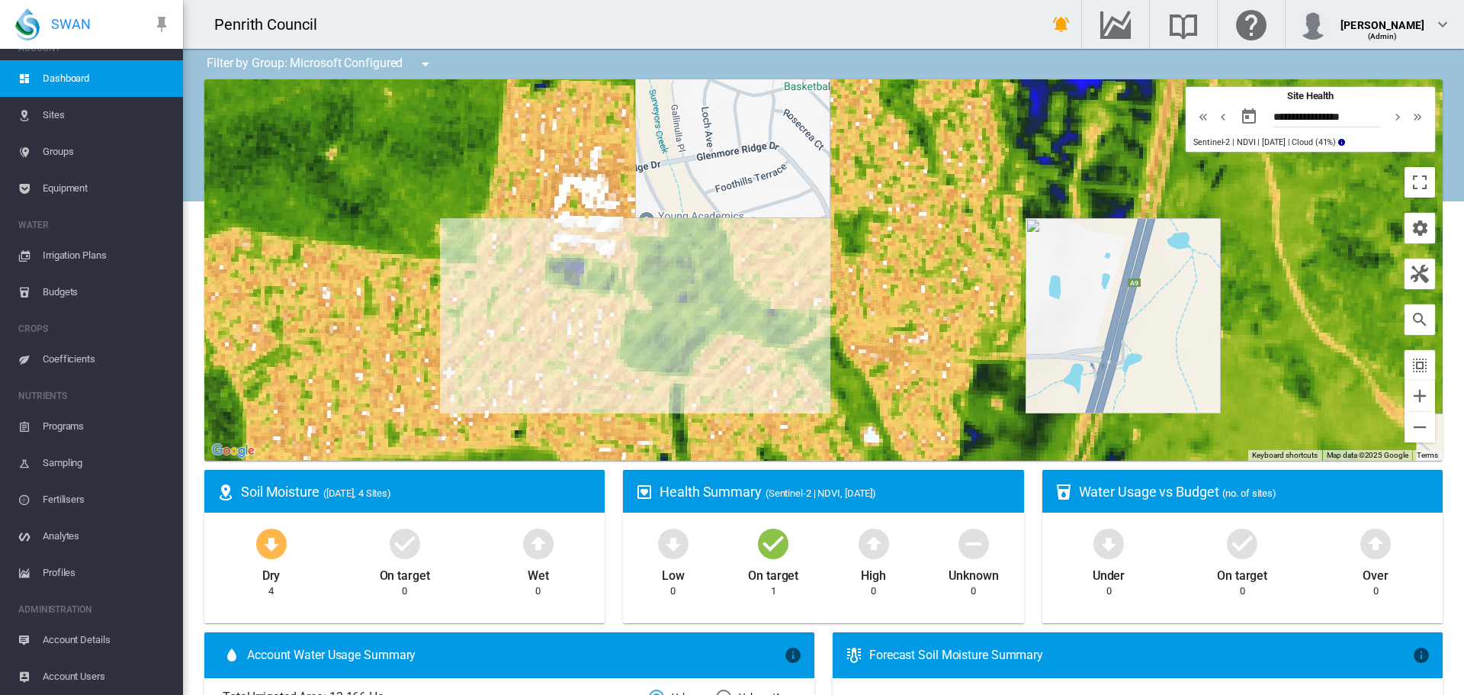
drag, startPoint x: 939, startPoint y: 304, endPoint x: 728, endPoint y: 324, distance: 211.4
click at [728, 324] on div at bounding box center [823, 269] width 1239 height 381
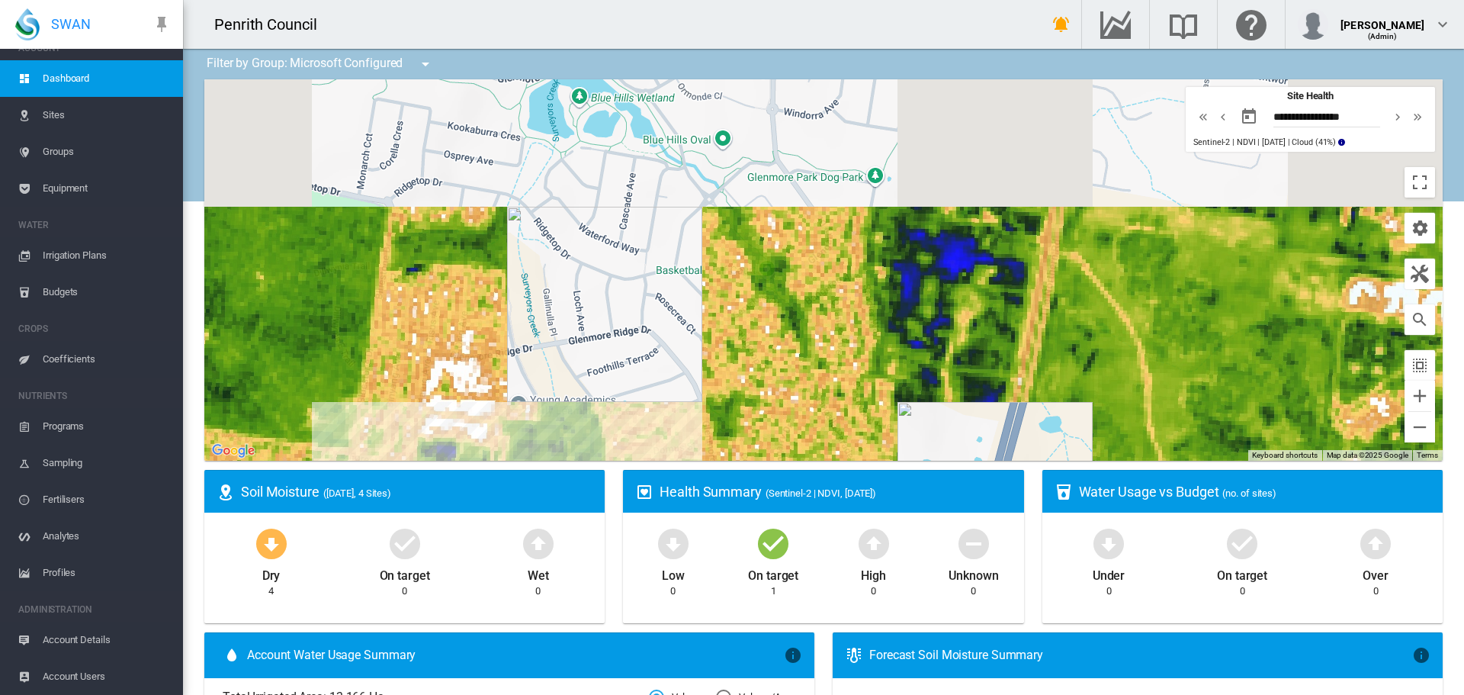
drag, startPoint x: 936, startPoint y: 251, endPoint x: 866, endPoint y: 364, distance: 132.5
click at [868, 364] on div at bounding box center [823, 269] width 1239 height 381
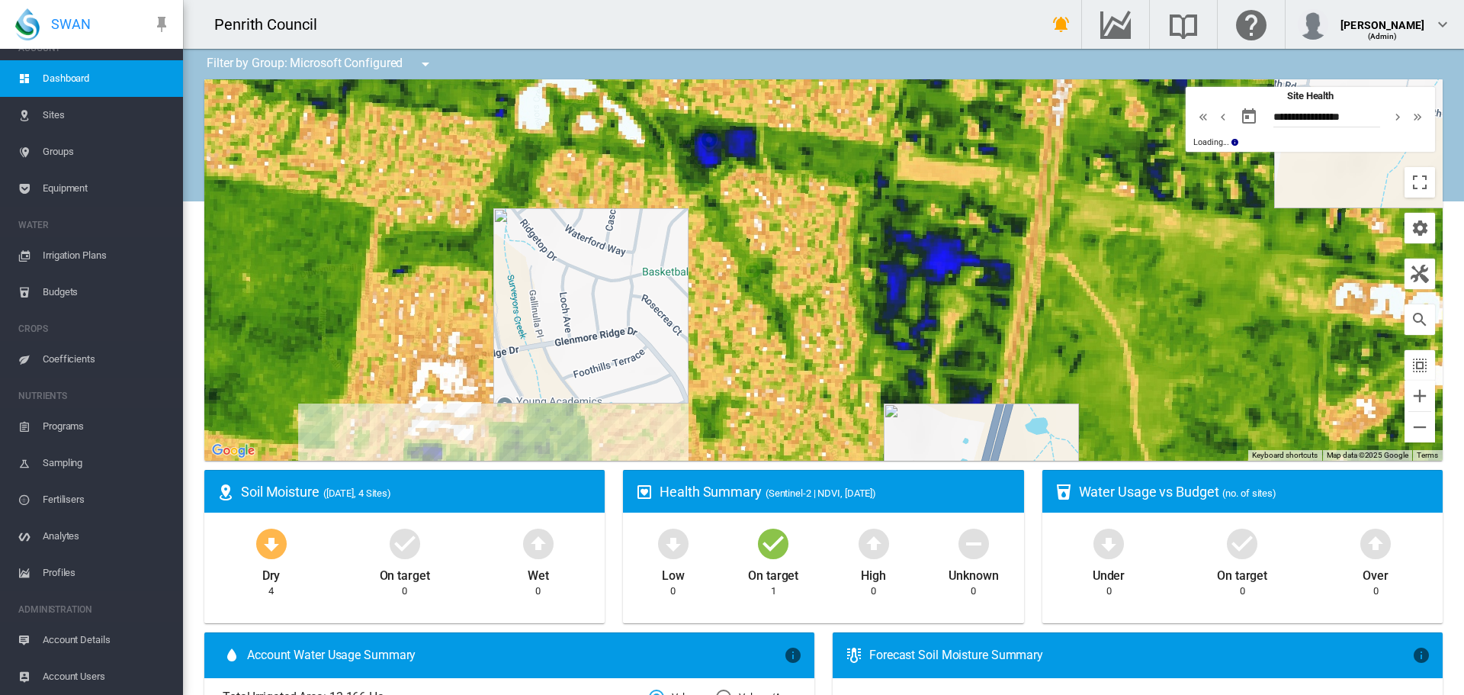
drag, startPoint x: 747, startPoint y: 358, endPoint x: 830, endPoint y: 222, distance: 159.5
click at [819, 235] on div at bounding box center [823, 269] width 1239 height 381
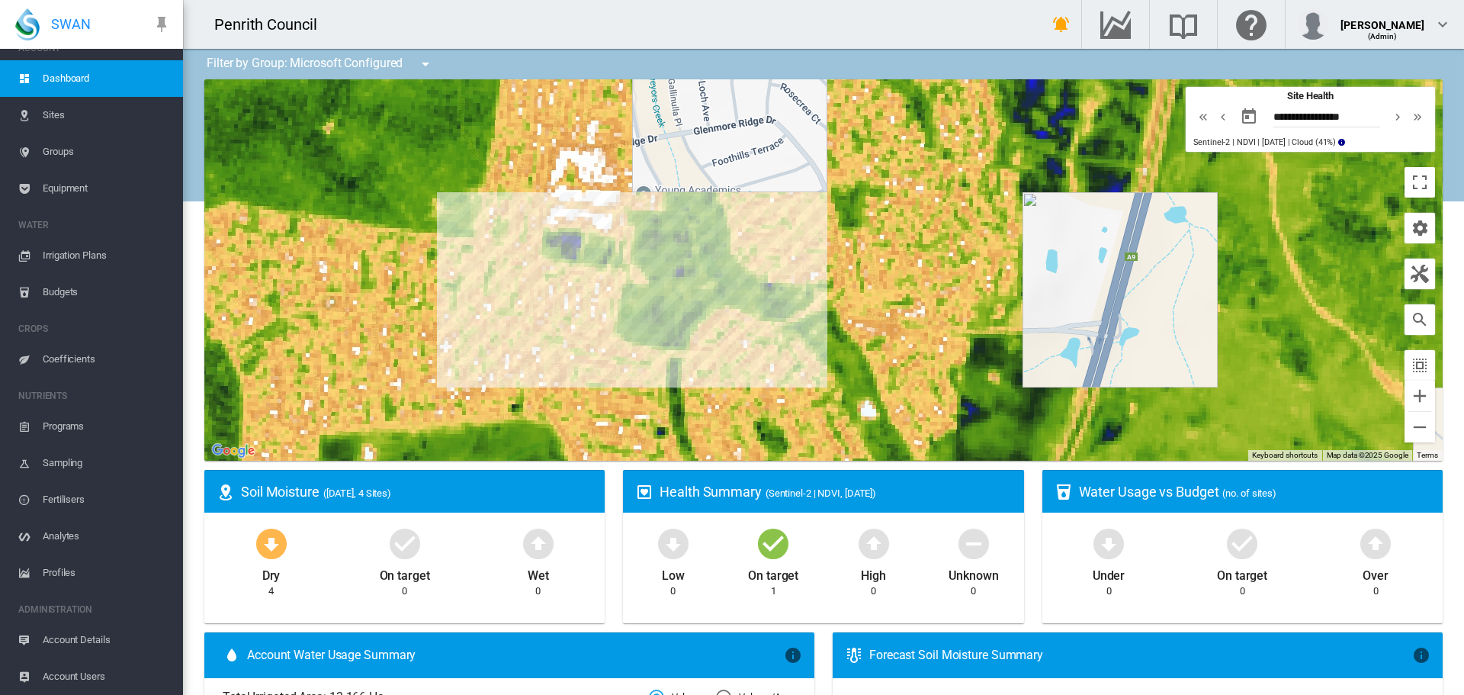
drag, startPoint x: 838, startPoint y: 323, endPoint x: 893, endPoint y: 234, distance: 104.8
click at [893, 234] on div at bounding box center [823, 269] width 1239 height 381
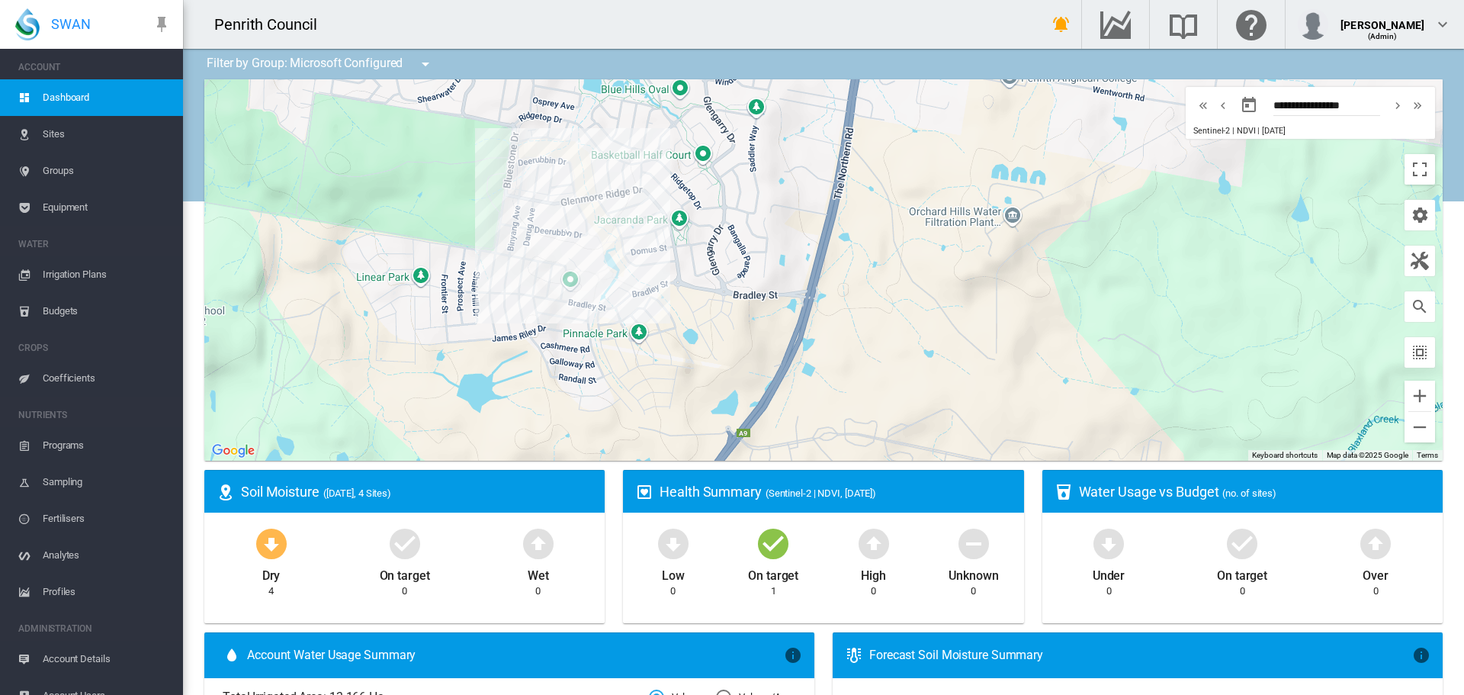
drag, startPoint x: 866, startPoint y: 343, endPoint x: 715, endPoint y: 363, distance: 151.6
click at [715, 363] on div at bounding box center [823, 269] width 1239 height 381
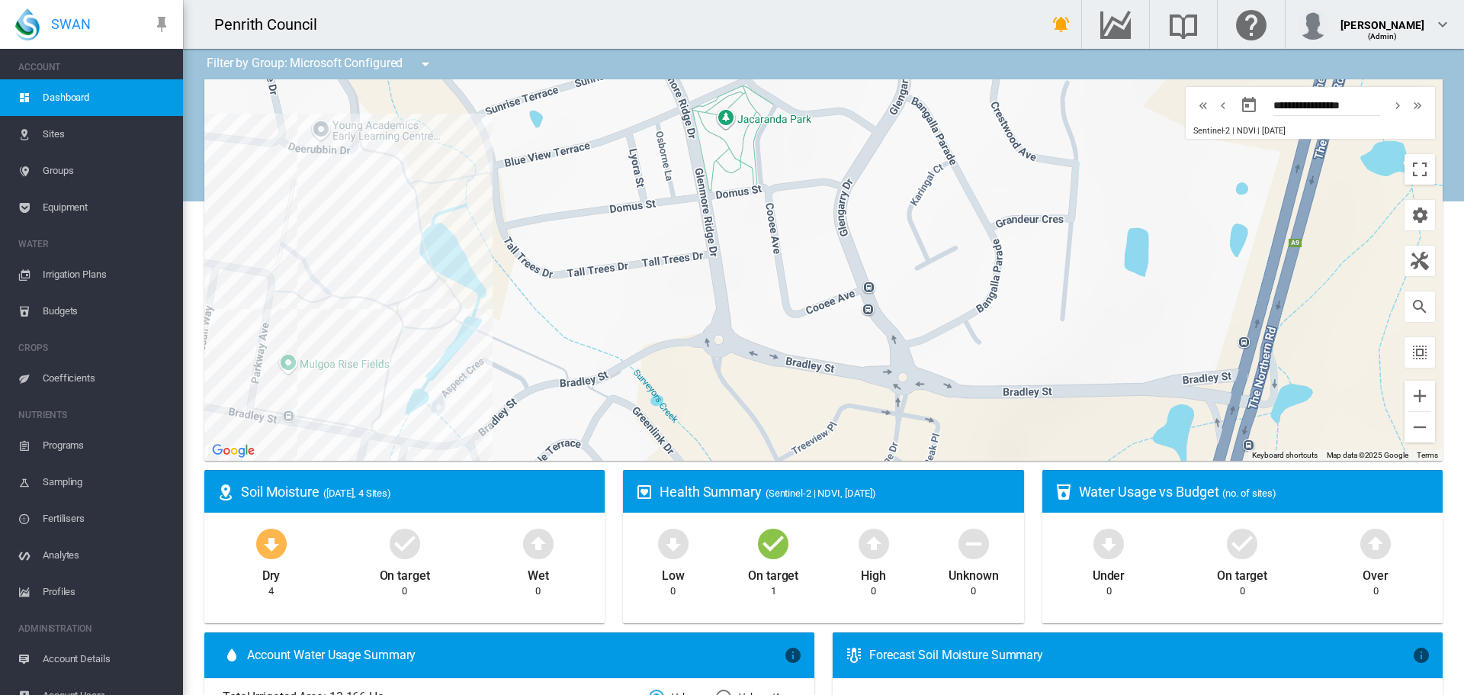
drag, startPoint x: 579, startPoint y: 333, endPoint x: 731, endPoint y: 378, distance: 158.1
click at [731, 378] on div at bounding box center [823, 269] width 1239 height 381
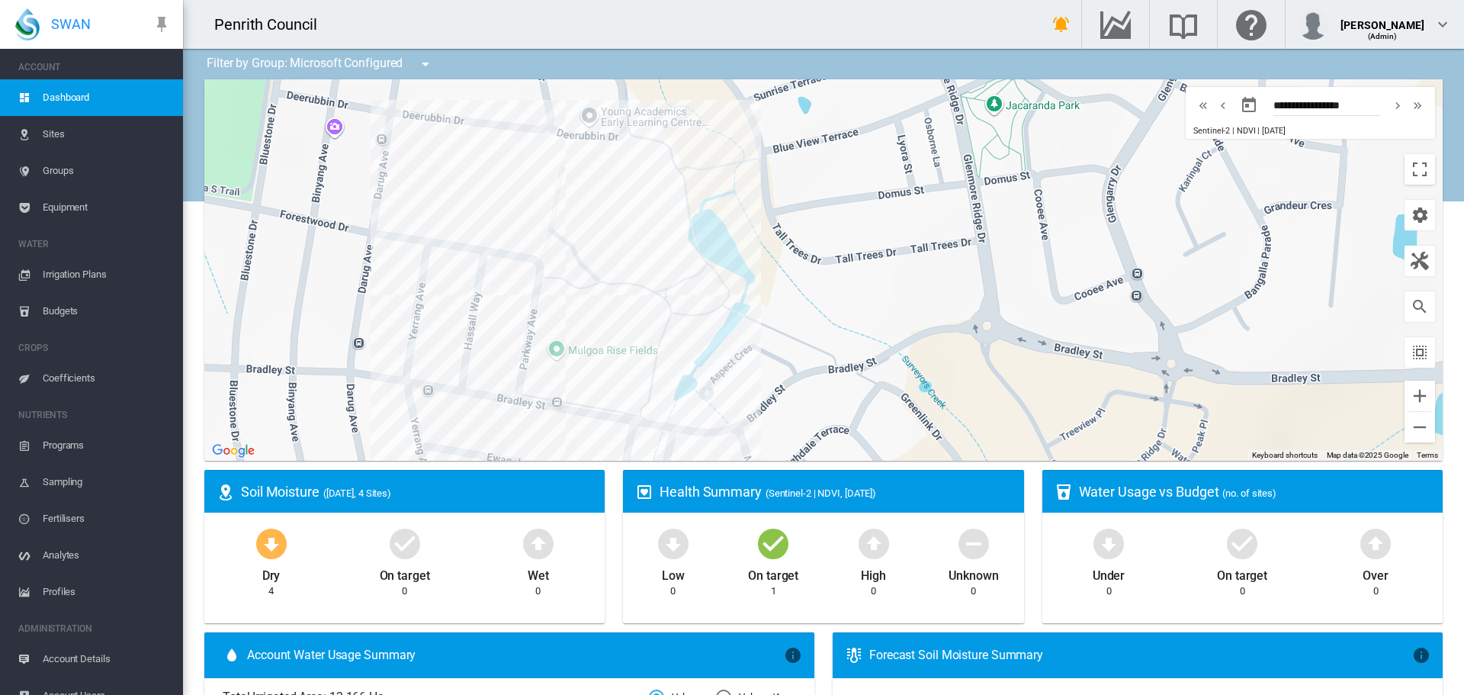
drag, startPoint x: 751, startPoint y: 319, endPoint x: 740, endPoint y: 228, distance: 91.4
click at [740, 228] on div at bounding box center [823, 269] width 1239 height 381
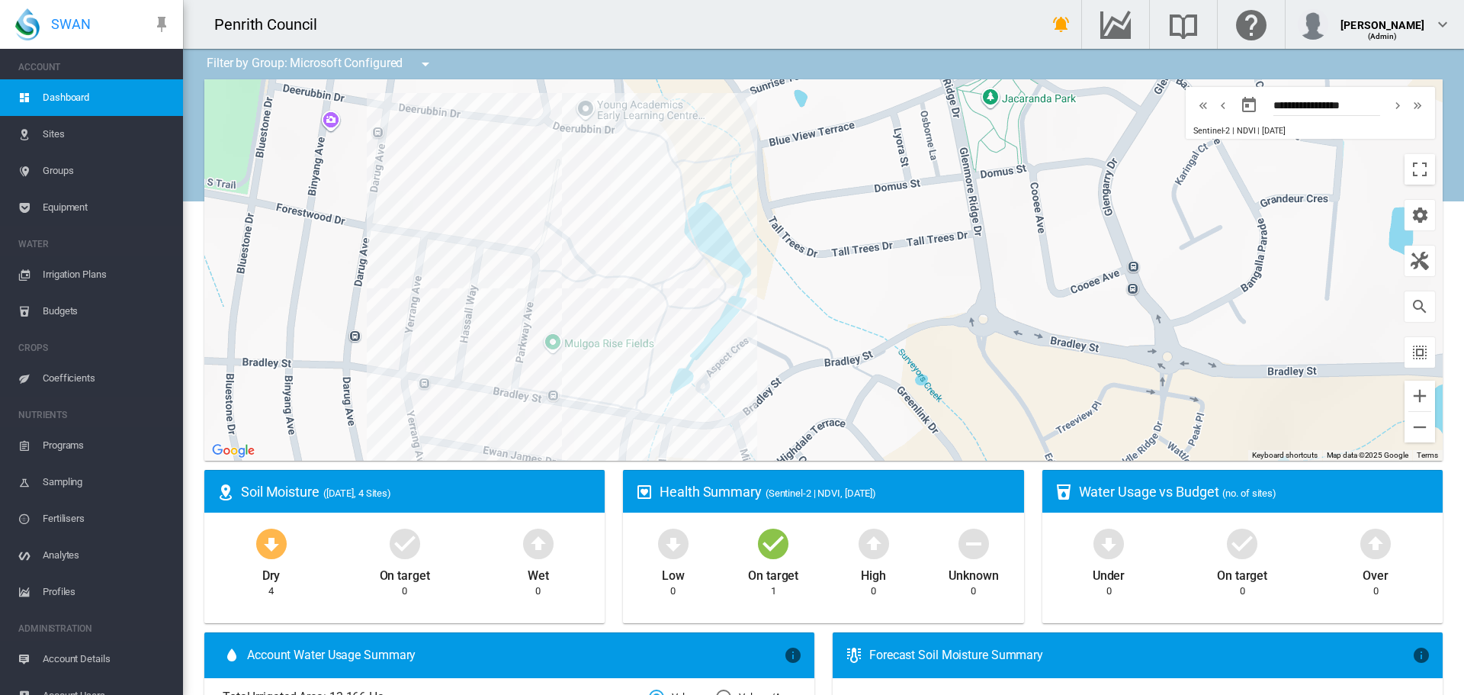
click at [47, 130] on span "Sites" at bounding box center [107, 134] width 128 height 37
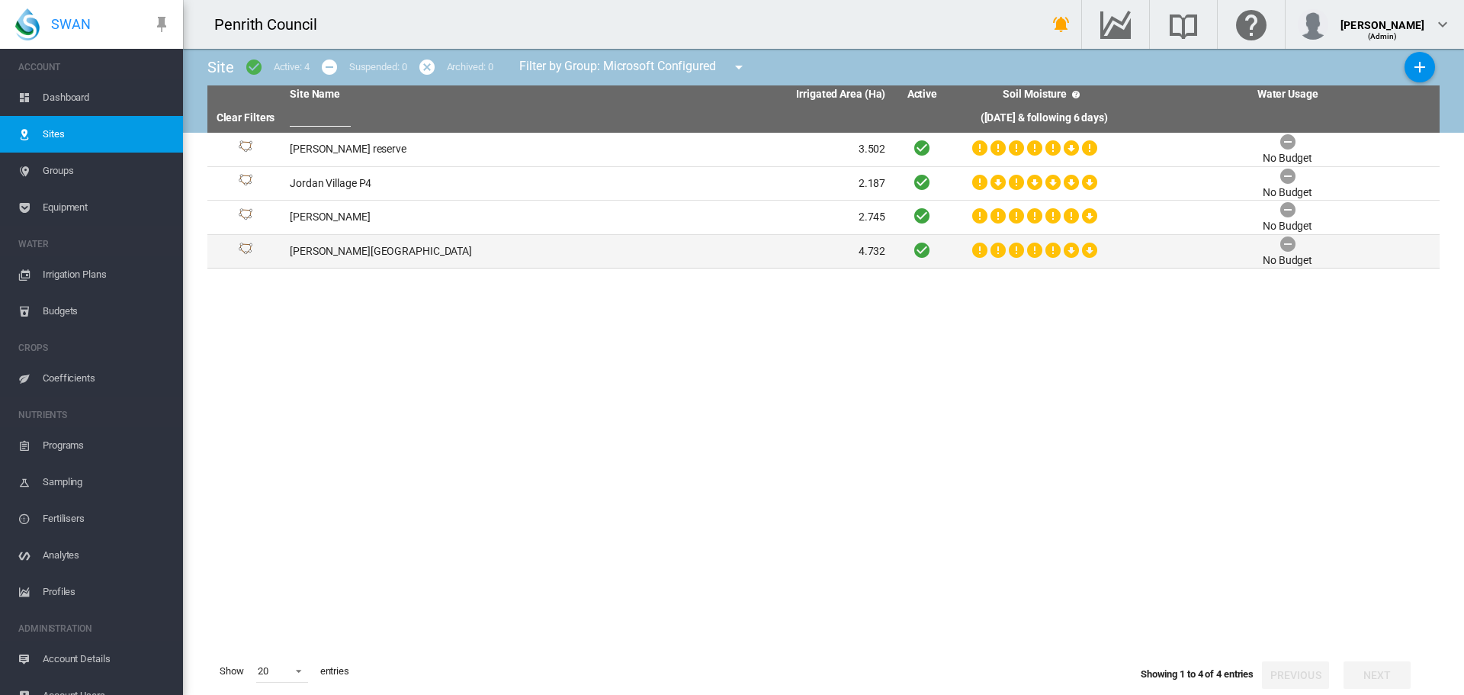
click at [327, 250] on td "[PERSON_NAME][GEOGRAPHIC_DATA]" at bounding box center [436, 252] width 304 height 34
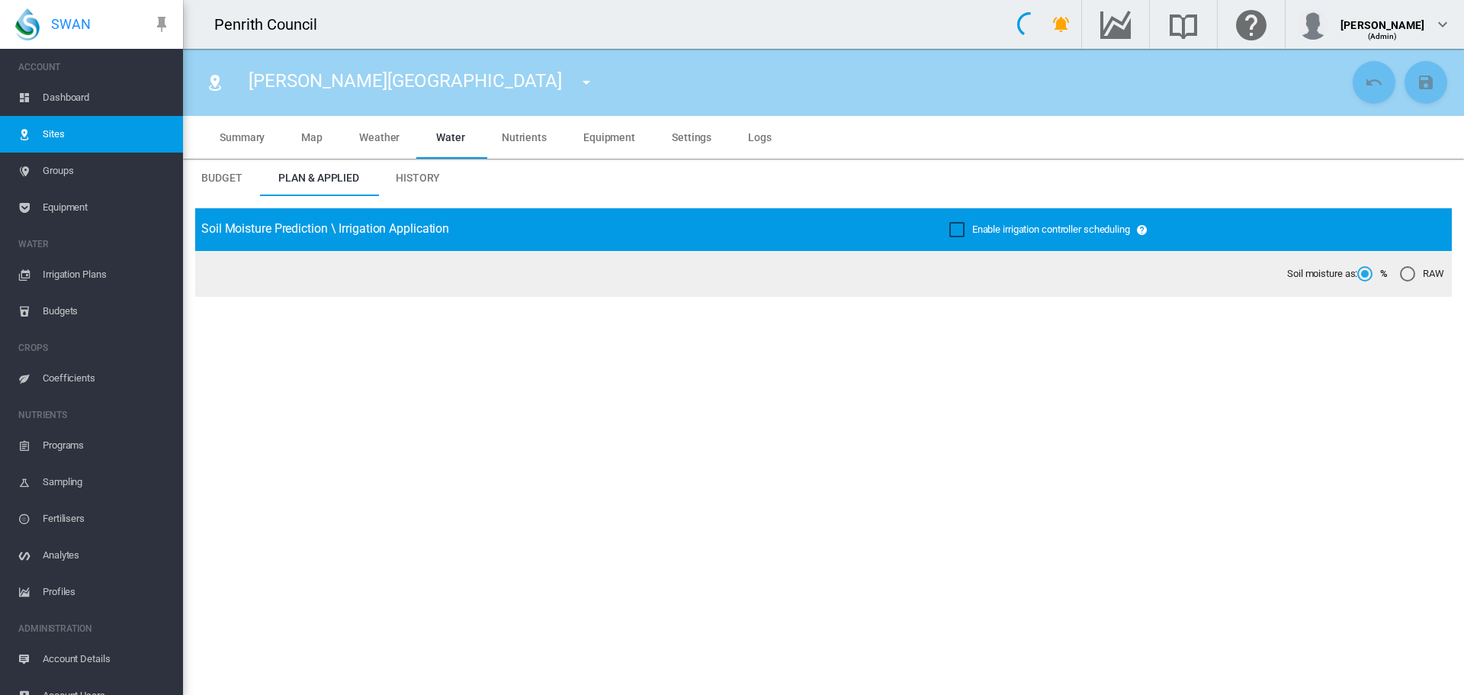
type input "*****"
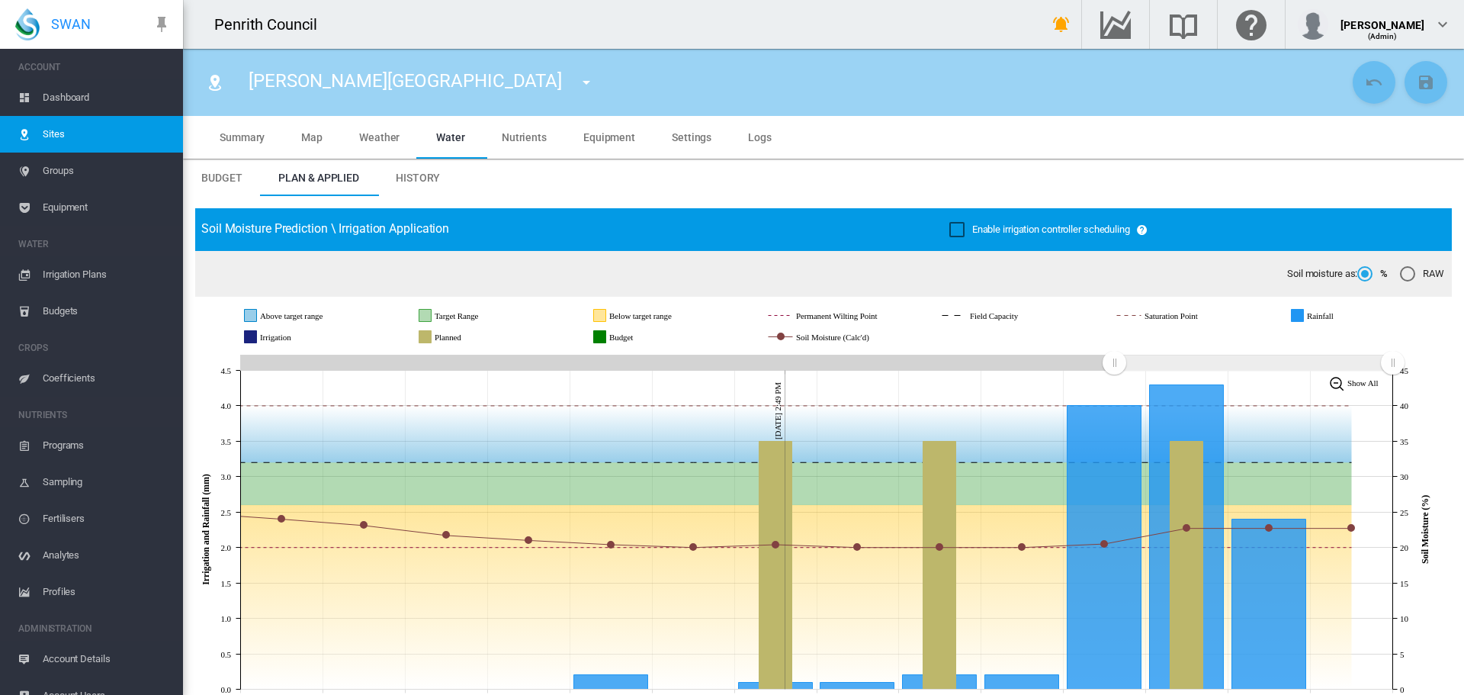
drag, startPoint x: 557, startPoint y: 236, endPoint x: 564, endPoint y: 185, distance: 51.6
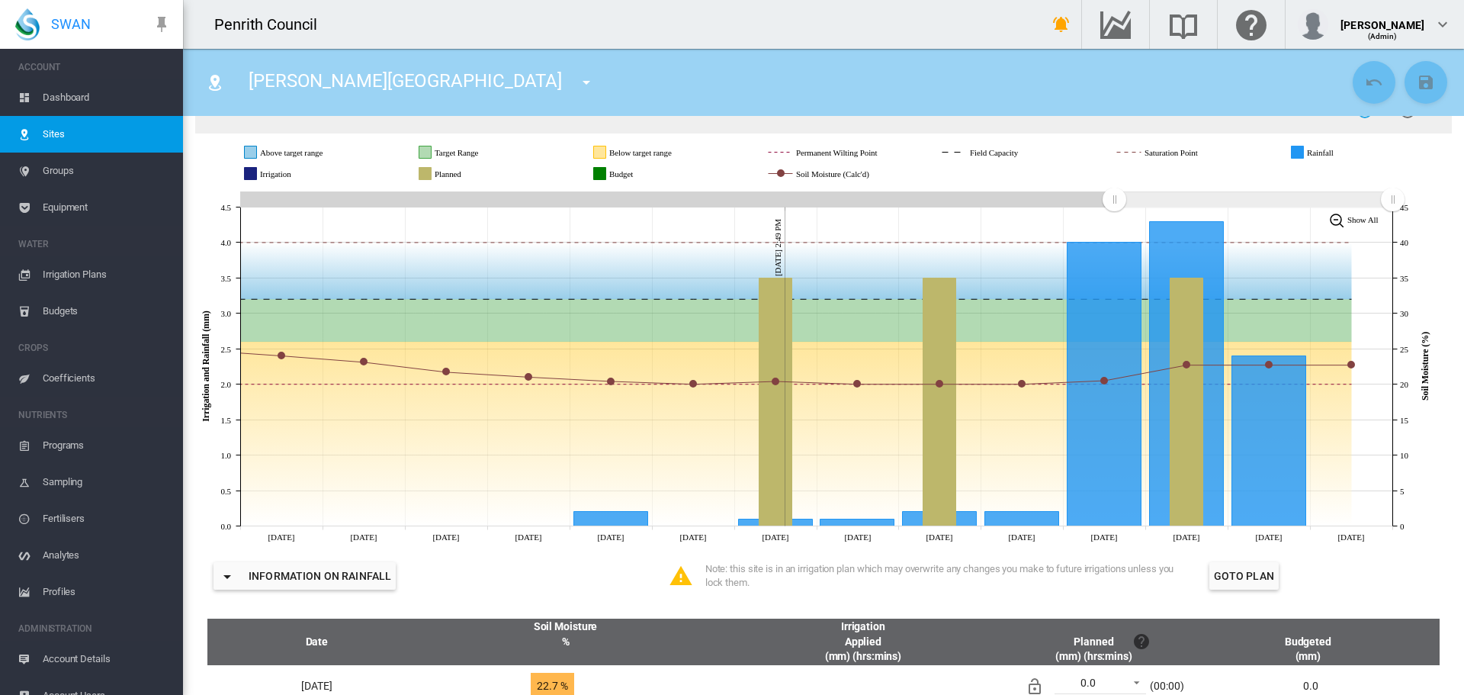
scroll to position [133, 0]
